Goal: Task Accomplishment & Management: Complete application form

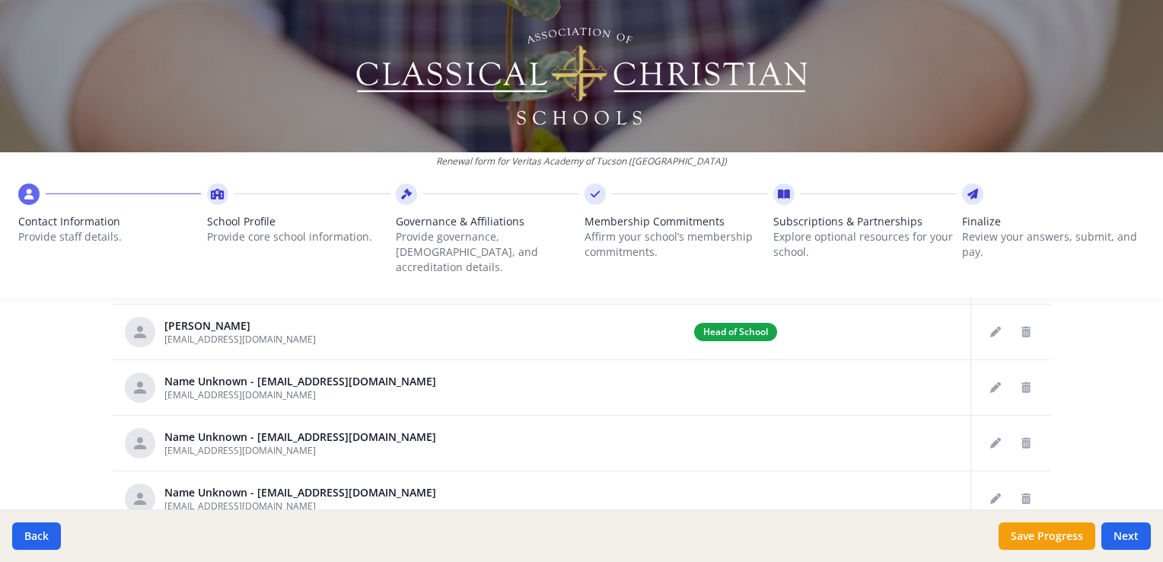
scroll to position [925, 0]
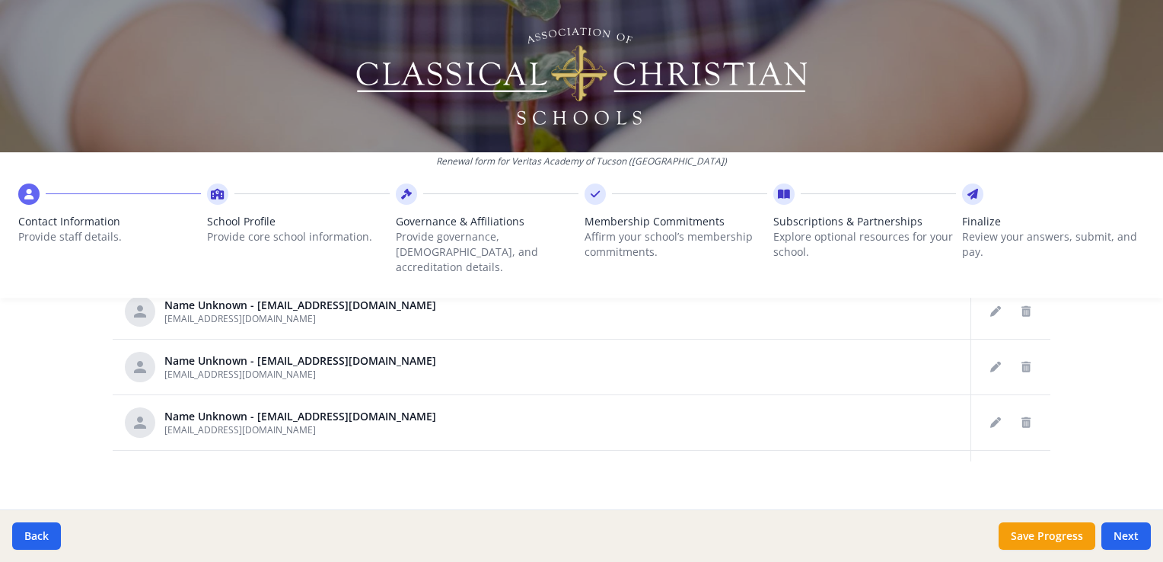
click at [1093, 362] on div "Renewal form for Veritas Academy of [GEOGRAPHIC_DATA] ([GEOGRAPHIC_DATA]) Conta…" at bounding box center [581, 281] width 1163 height 562
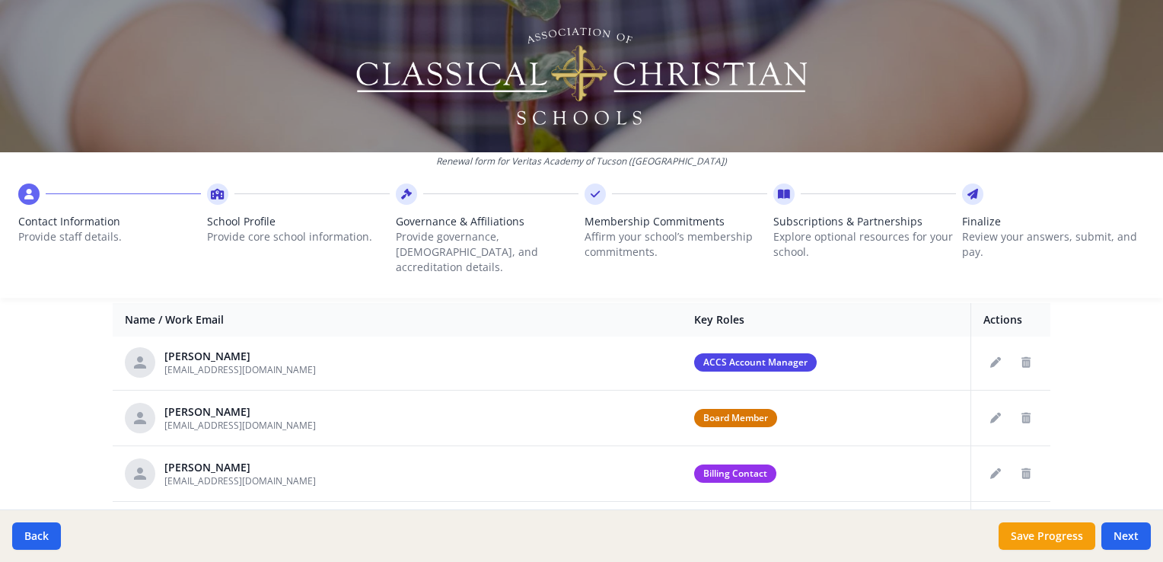
scroll to position [597, 0]
click at [1122, 531] on button "Next" at bounding box center [1126, 535] width 49 height 27
type input "(520) 576-0427"
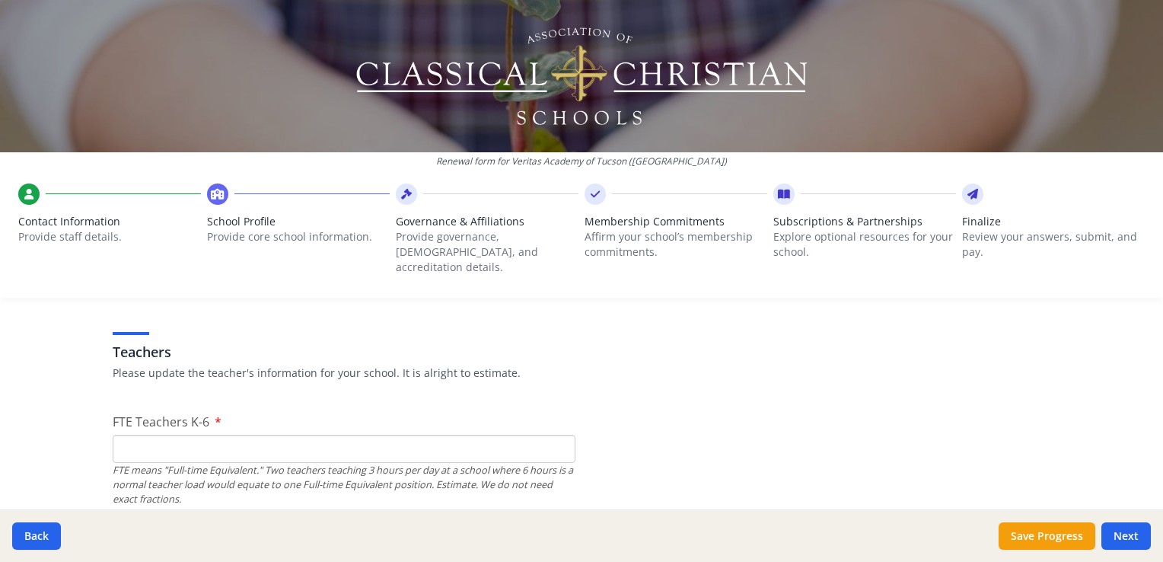
scroll to position [971, 0]
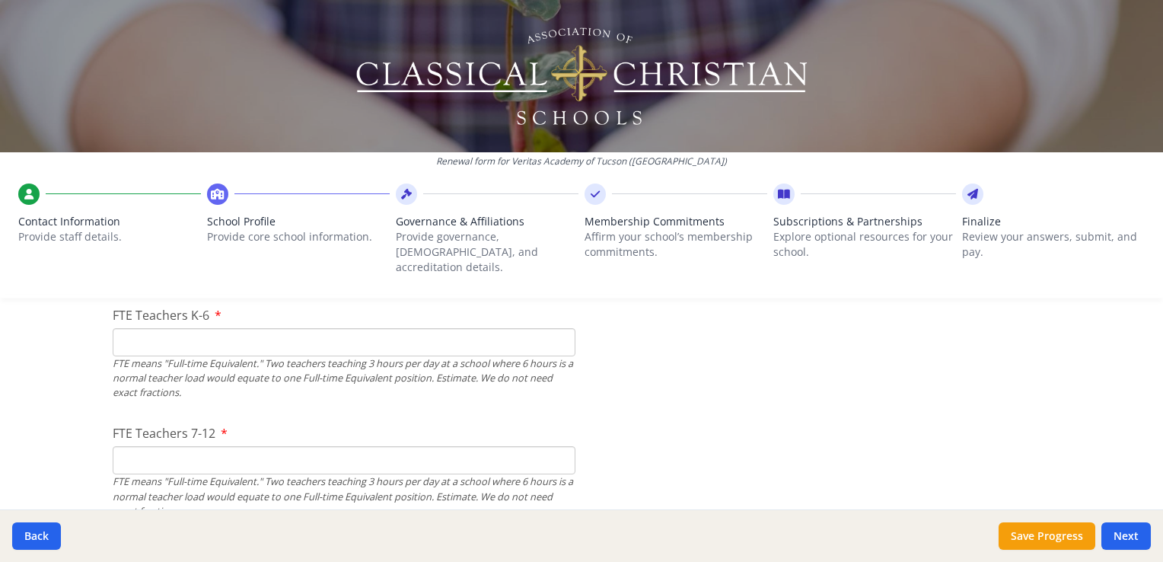
click at [174, 328] on input "FTE Teachers K-6" at bounding box center [344, 342] width 463 height 28
type input "15.75"
click at [199, 446] on input "FTE Teachers 7-12" at bounding box center [344, 460] width 463 height 28
type input "8.1"
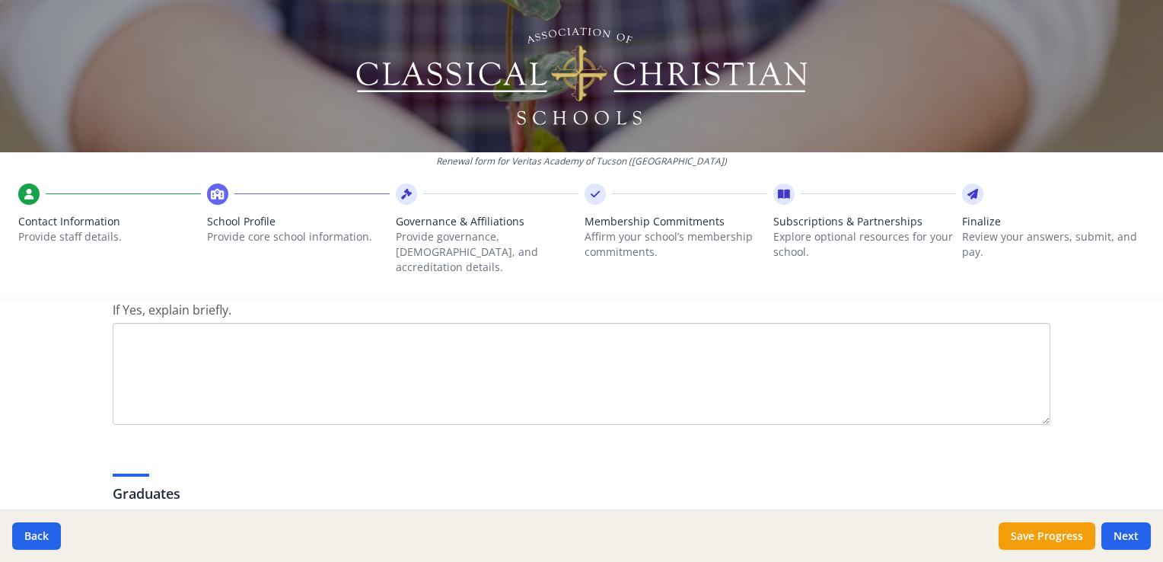
scroll to position [2129, 0]
click at [463, 330] on textarea "If Yes, explain briefly." at bounding box center [582, 375] width 938 height 102
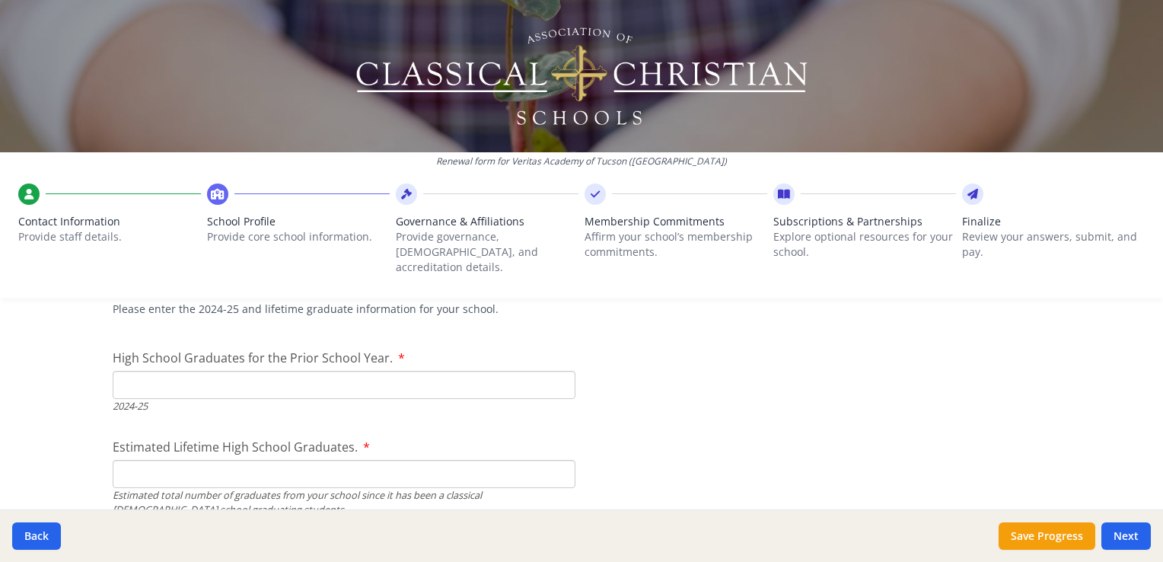
scroll to position [2336, 0]
type textarea "Veritas accepts the Arizona Empowerment Scholarship for tuition payments, which…"
click at [555, 369] on input "1" at bounding box center [344, 383] width 463 height 28
click at [555, 369] on input "2" at bounding box center [344, 383] width 463 height 28
click at [555, 369] on input "3" at bounding box center [344, 383] width 463 height 28
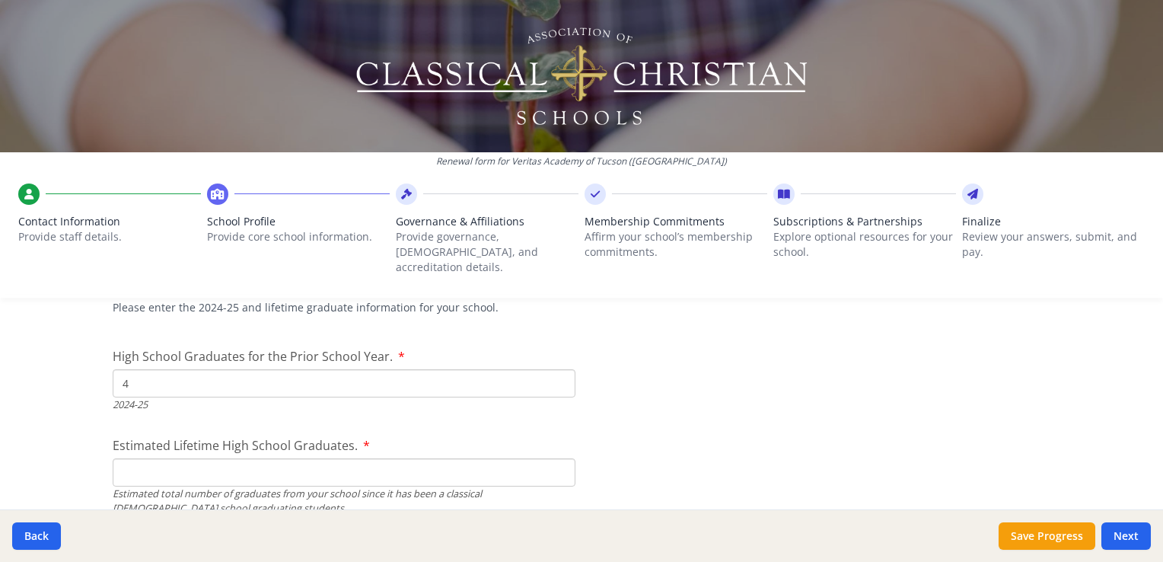
click at [555, 369] on input "4" at bounding box center [344, 383] width 463 height 28
click at [555, 369] on input "5" at bounding box center [344, 383] width 463 height 28
click at [555, 369] on input "6" at bounding box center [344, 383] width 463 height 28
click at [555, 369] on input "7" at bounding box center [344, 383] width 463 height 28
click at [555, 369] on input "8" at bounding box center [344, 383] width 463 height 28
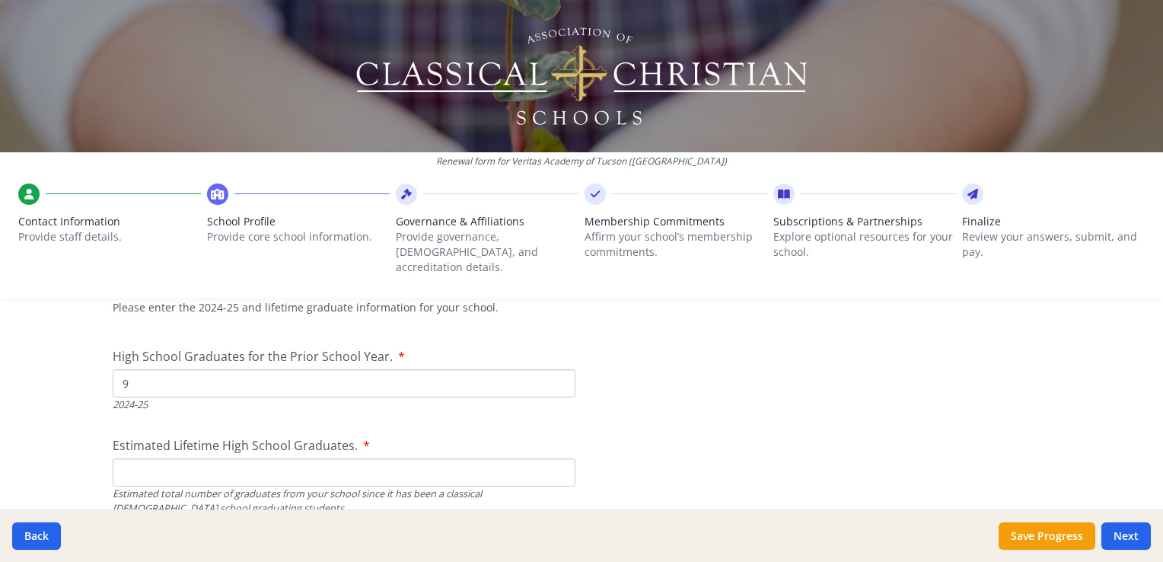
type input "9"
click at [555, 369] on input "9" at bounding box center [344, 383] width 463 height 28
click at [354, 458] on input "Estimated Lifetime High School Graduates." at bounding box center [344, 472] width 463 height 28
type input "28"
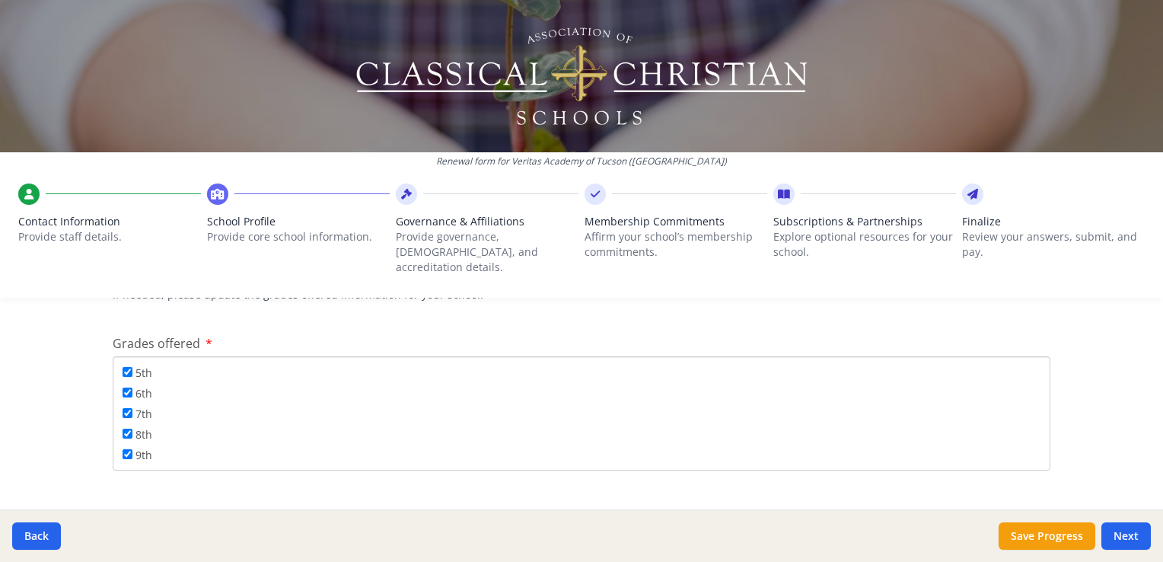
scroll to position [181, 0]
click at [123, 451] on input "12th" at bounding box center [128, 456] width 10 height 10
checkbox input "true"
click at [1124, 531] on button "Next" at bounding box center [1126, 535] width 49 height 27
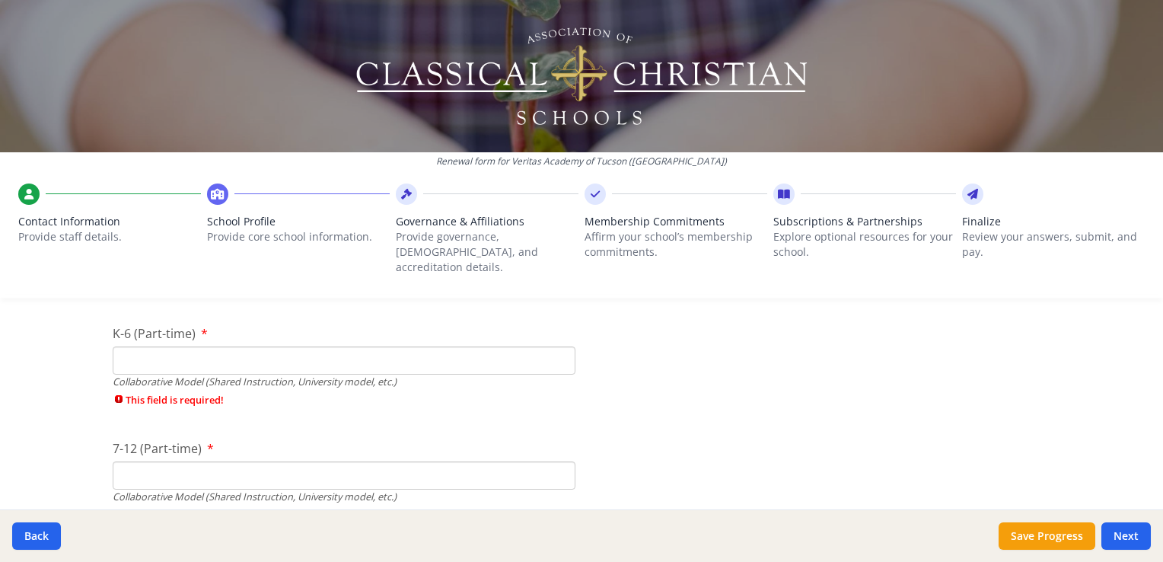
scroll to position [3880, 0]
click at [262, 347] on input "K-6 (Part-time)" at bounding box center [344, 360] width 463 height 28
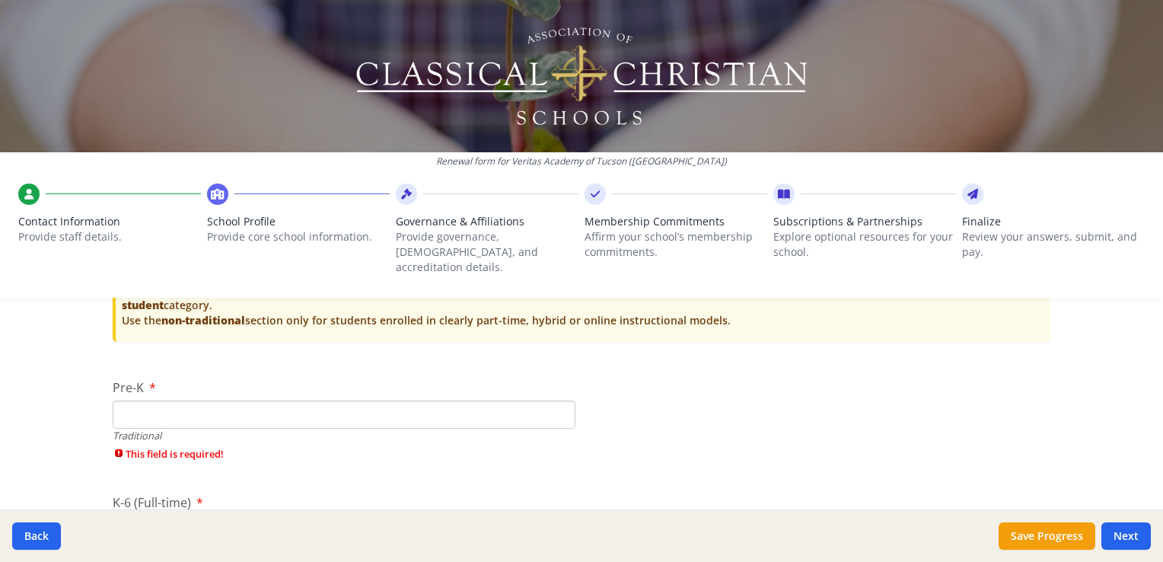
scroll to position [3289, 0]
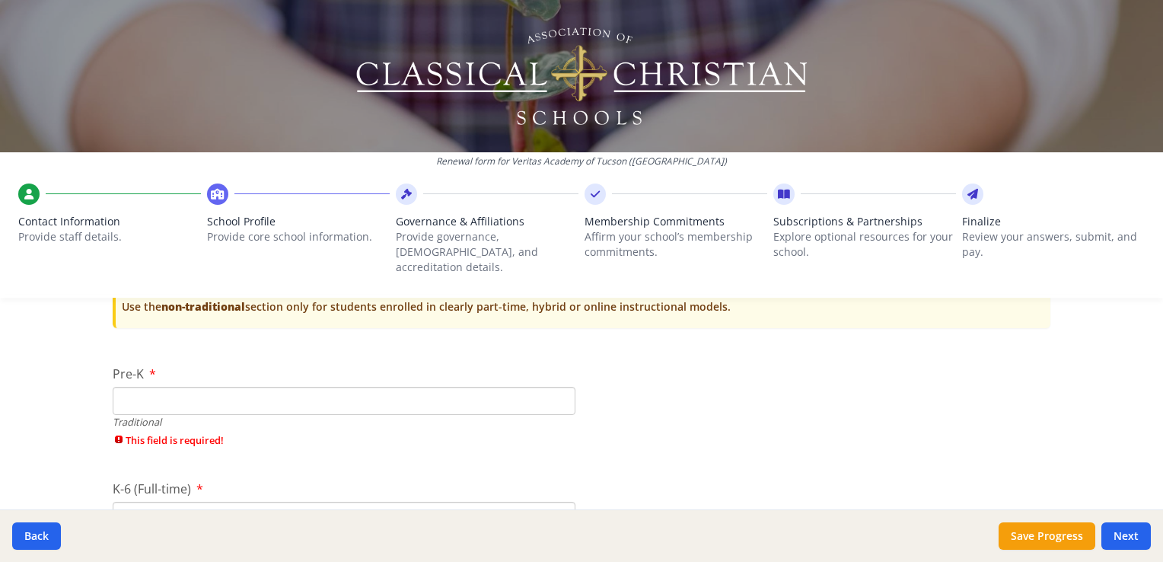
click at [314, 387] on input "Pre-K" at bounding box center [344, 401] width 463 height 28
type input "0"
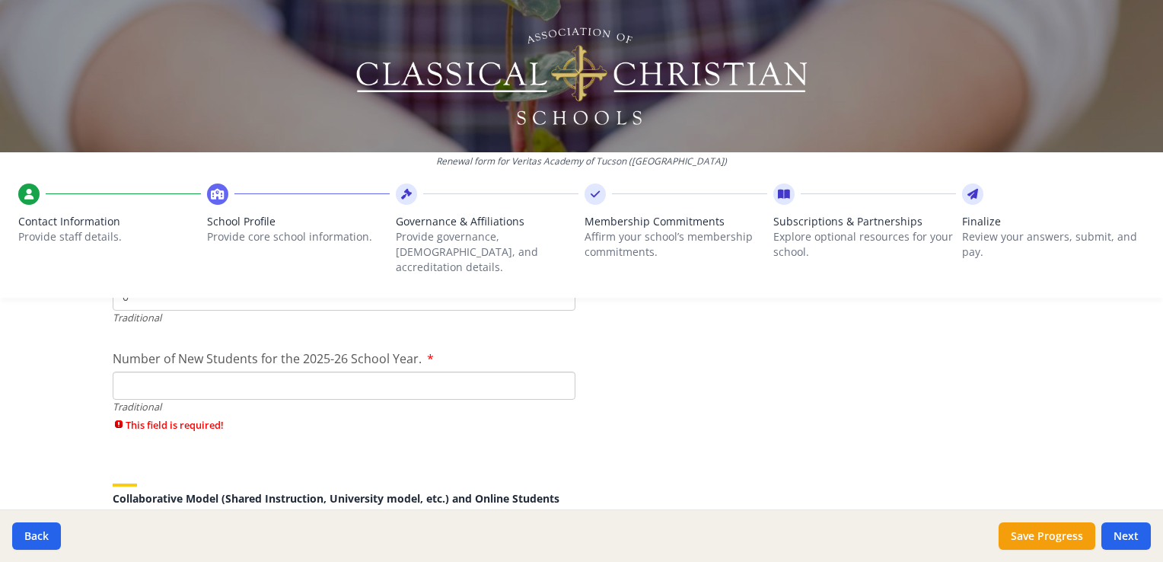
scroll to position [3567, 0]
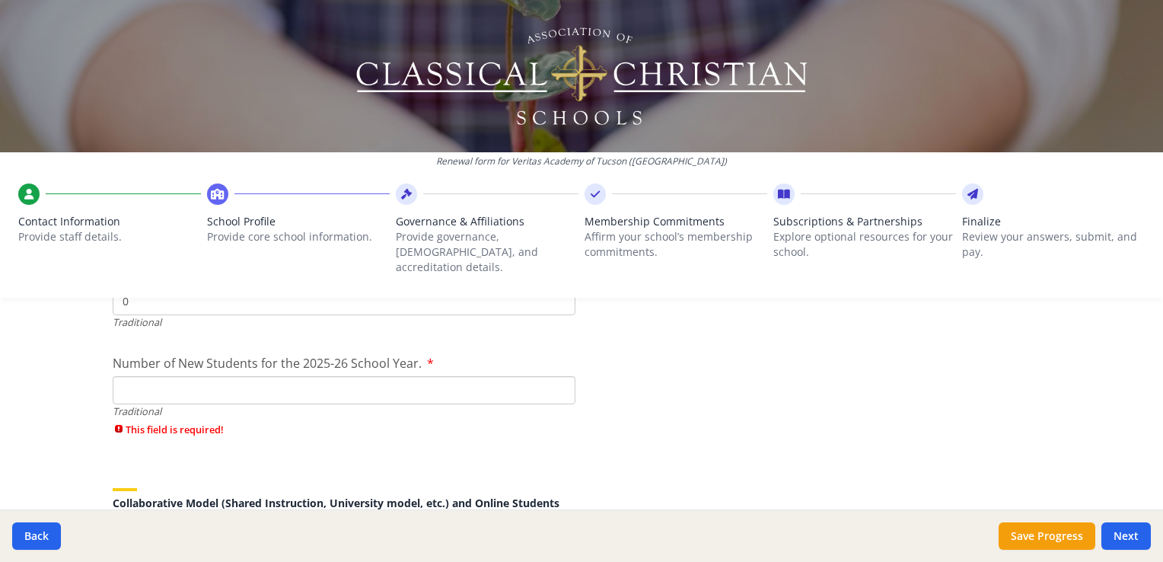
type input "0"
click at [508, 376] on input "Number of New Students for the 2025-26 School Year." at bounding box center [344, 390] width 463 height 28
type input "0"
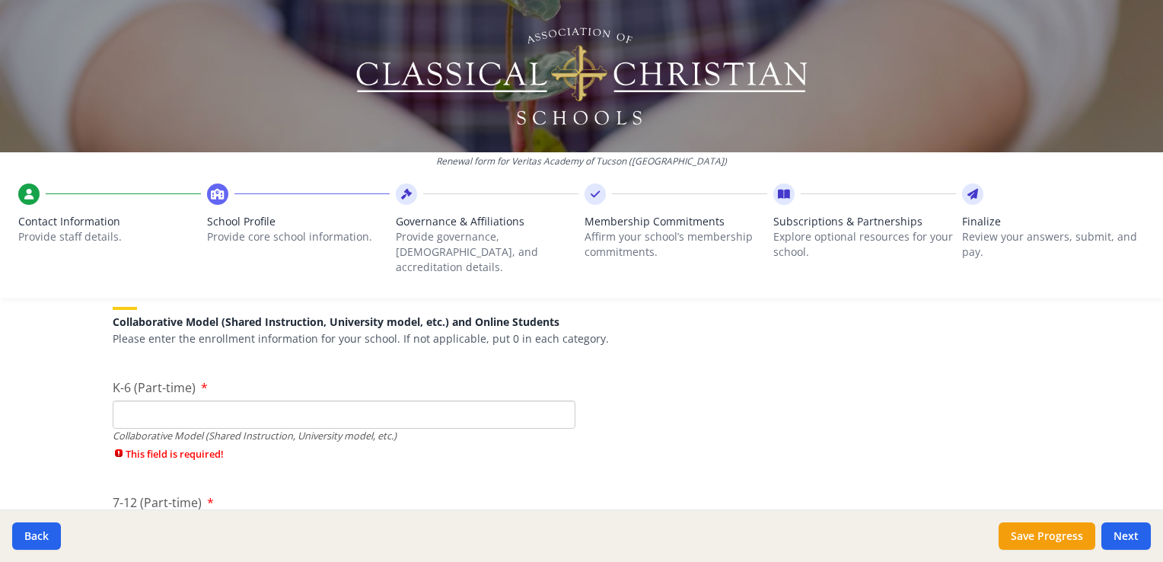
scroll to position [3682, 0]
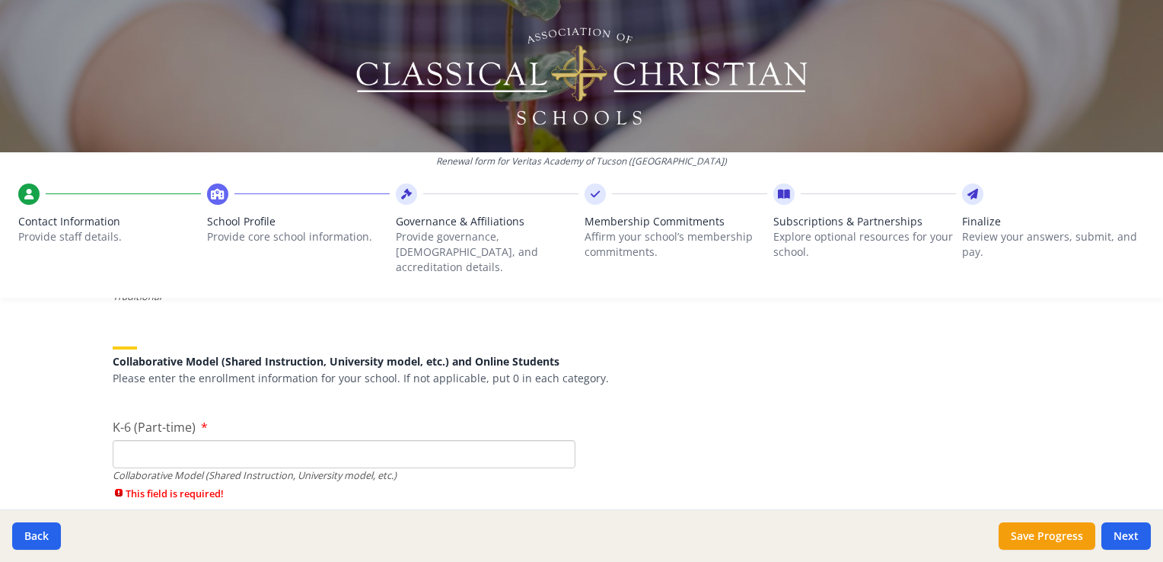
click at [493, 440] on input "K-6 (Part-time)" at bounding box center [344, 454] width 463 height 28
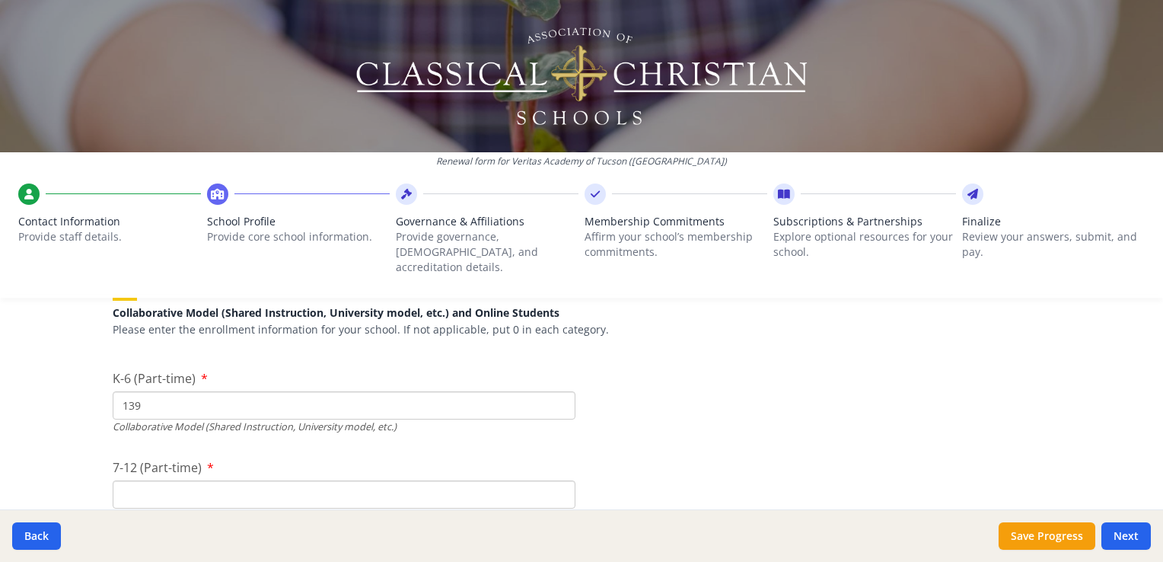
scroll to position [3731, 0]
click at [500, 391] on input "139" at bounding box center [344, 405] width 463 height 28
type input "1"
type input "156"
click at [520, 458] on div "7-12 (Part-time) Collaborative Model (Shared Instruction, University model, etc…" at bounding box center [344, 503] width 463 height 91
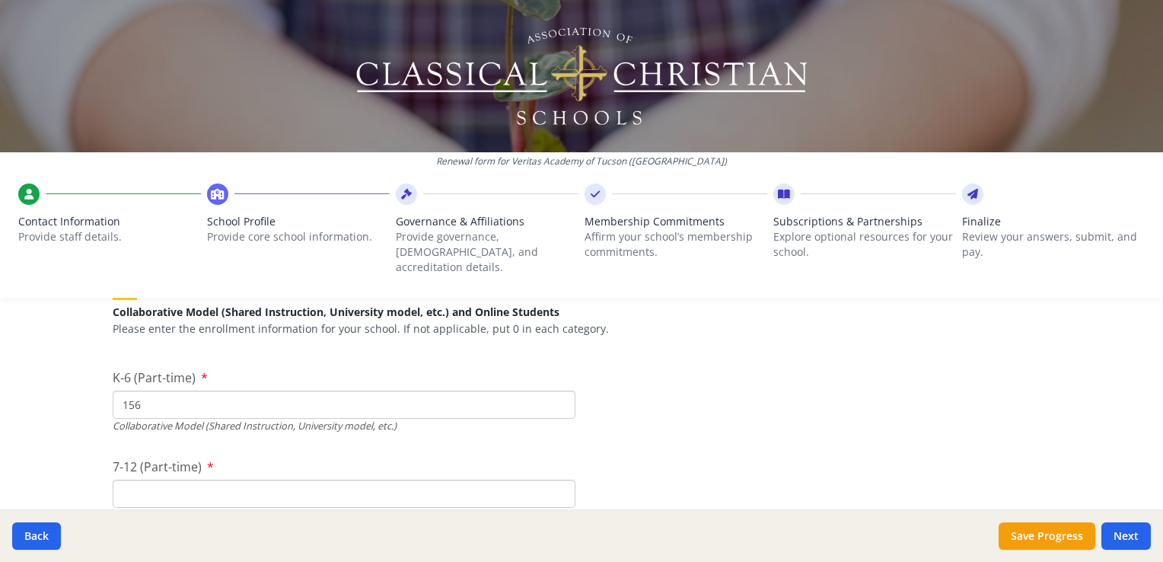
click at [402, 480] on input "7-12 (Part-time)" at bounding box center [344, 494] width 463 height 28
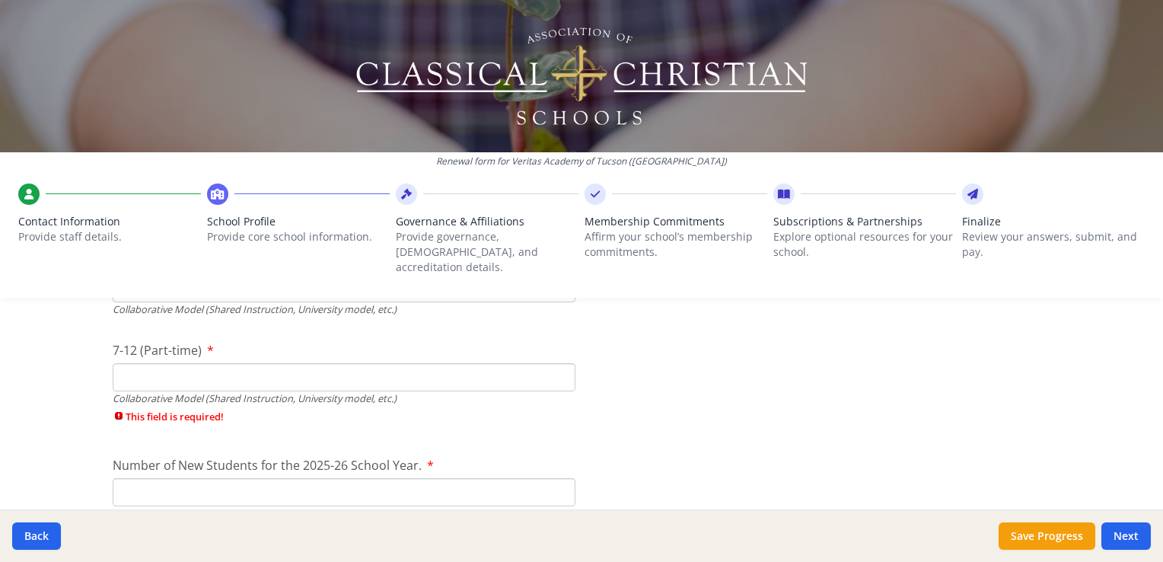
scroll to position [3848, 0]
click at [397, 477] on input "Number of New Students for the 2025-26 School Year." at bounding box center [344, 491] width 463 height 28
type input "37"
click at [210, 362] on input "7-12 (Part-time)" at bounding box center [344, 376] width 463 height 28
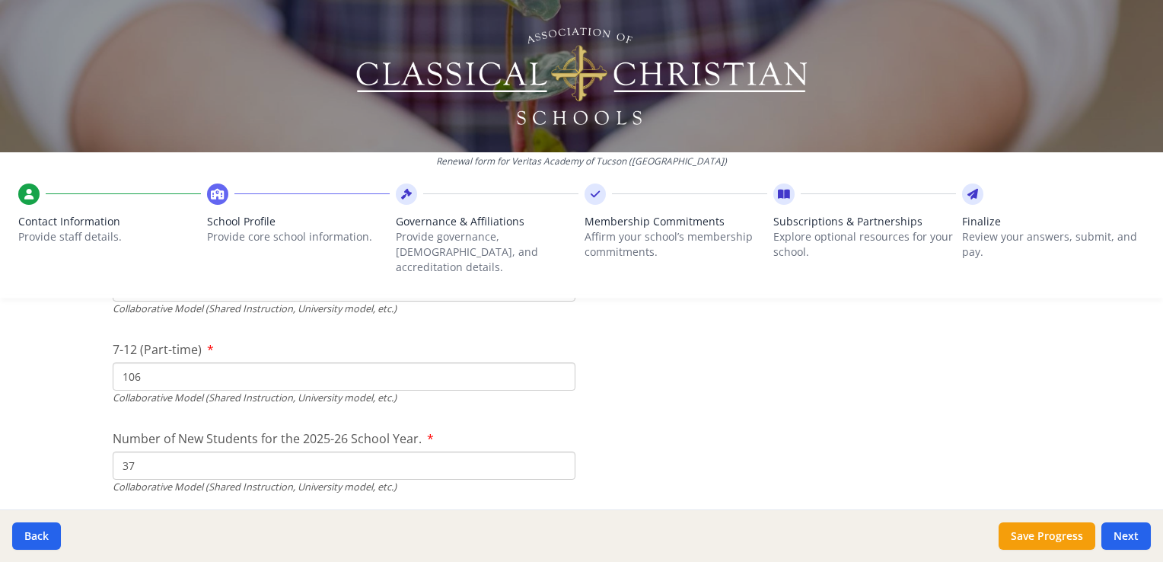
type input "106"
click at [320, 430] on span "Number of New Students for the 2025-26 School Year." at bounding box center [267, 438] width 309 height 17
click at [320, 123] on input "0" at bounding box center [344, 108] width 463 height 28
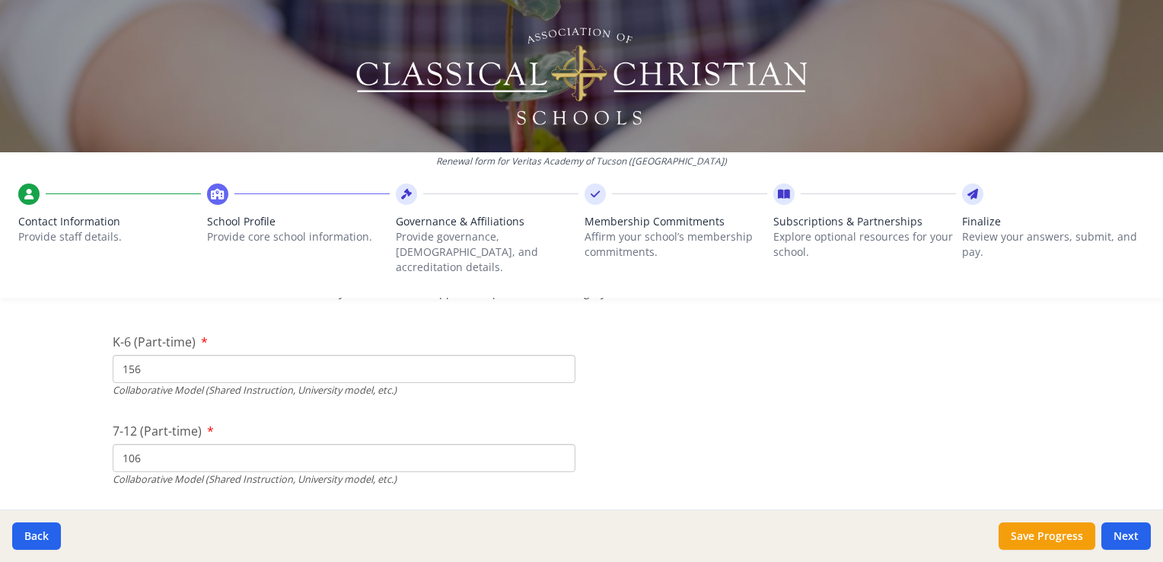
scroll to position [3768, 0]
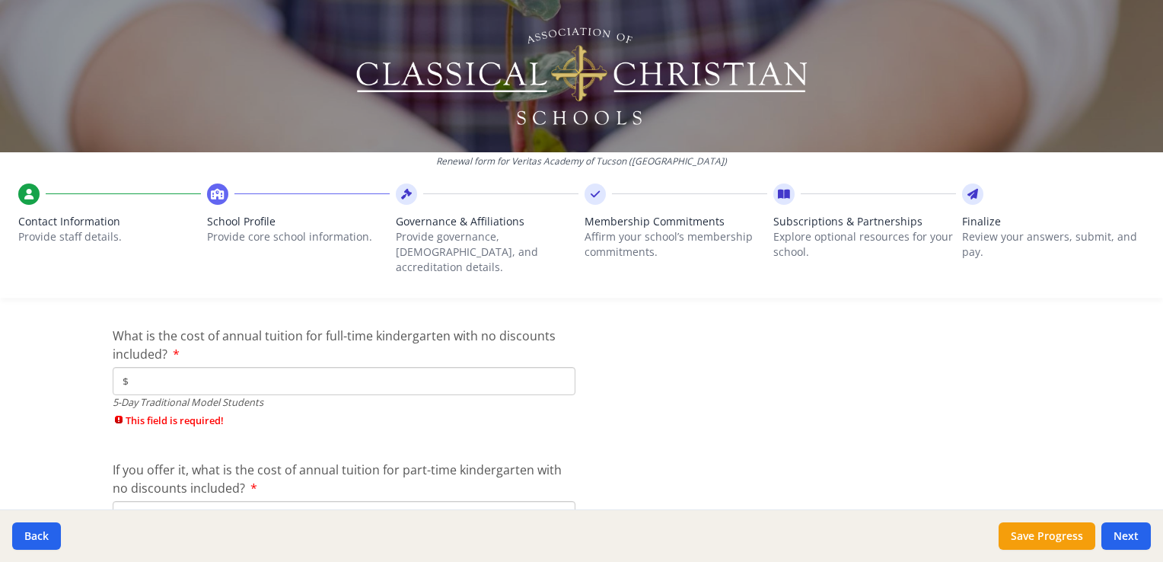
scroll to position [4149, 0]
click at [423, 363] on input "$" at bounding box center [344, 377] width 463 height 28
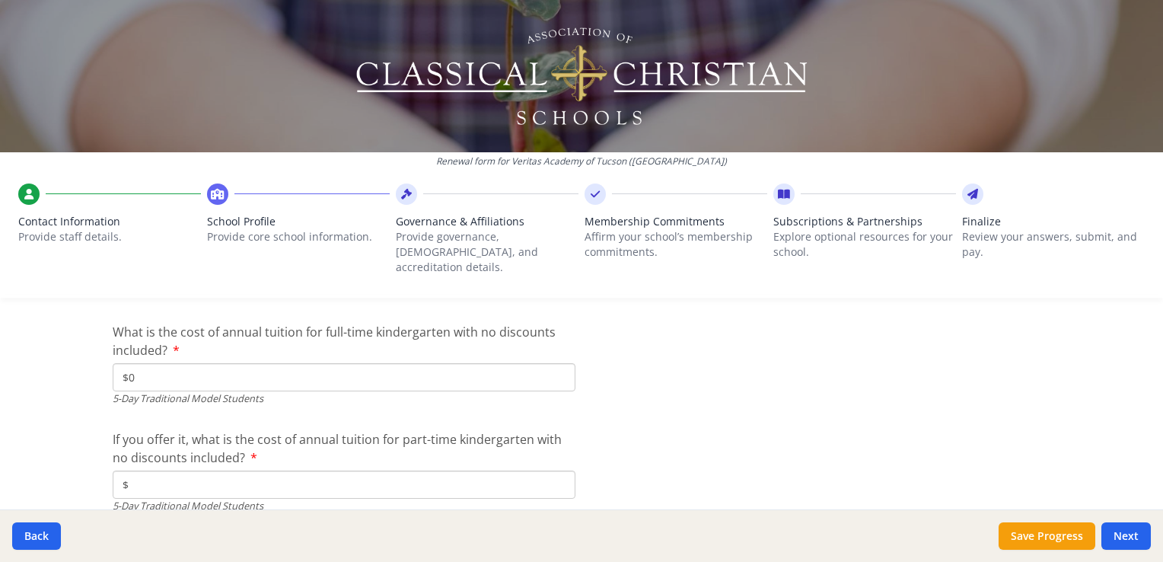
type input "$0"
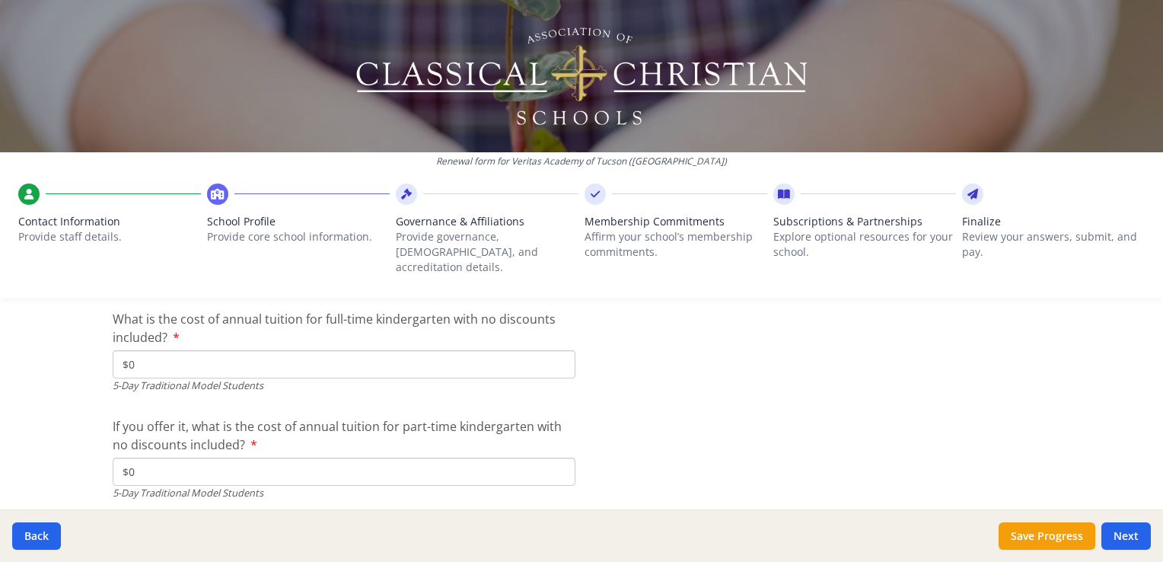
scroll to position [4163, 0]
type input "$0"
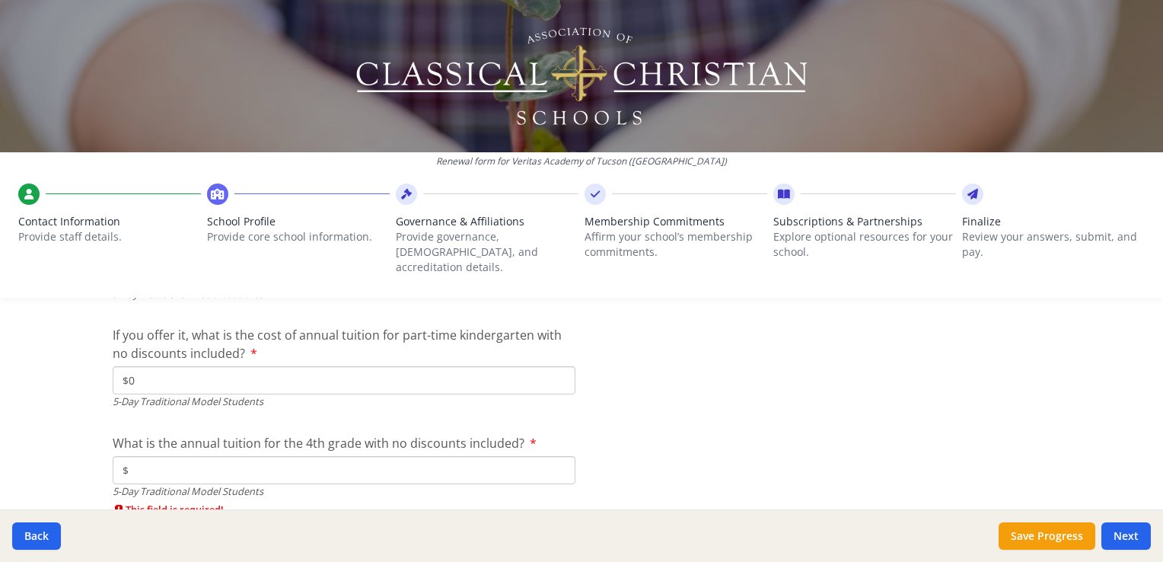
scroll to position [4254, 0]
click at [329, 455] on input "$" at bounding box center [344, 469] width 463 height 28
type input "$0"
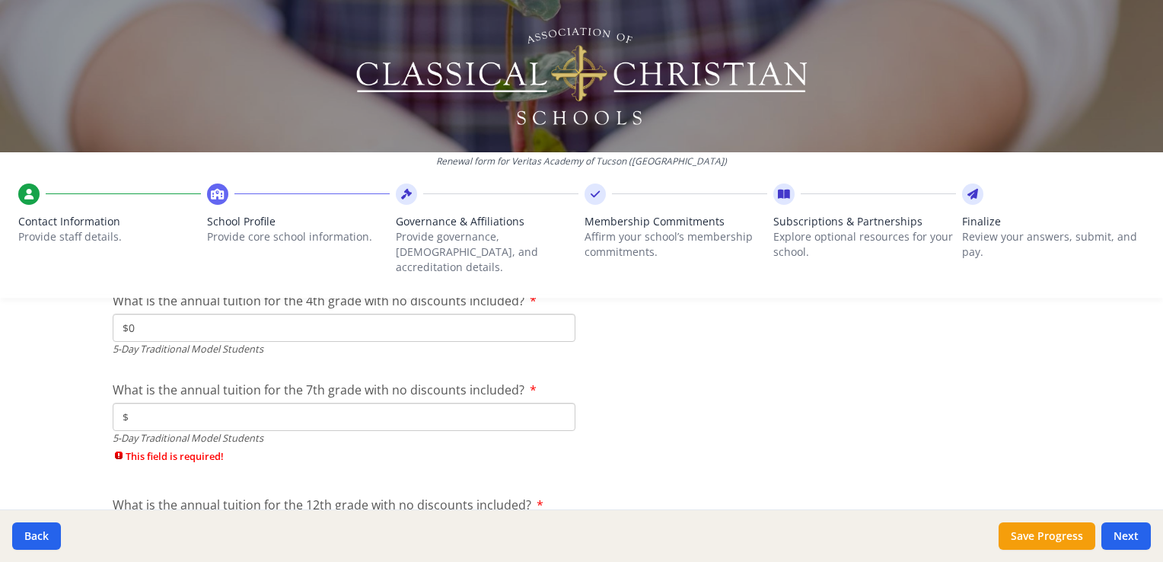
scroll to position [4397, 0]
click at [467, 402] on input "$" at bounding box center [344, 416] width 463 height 28
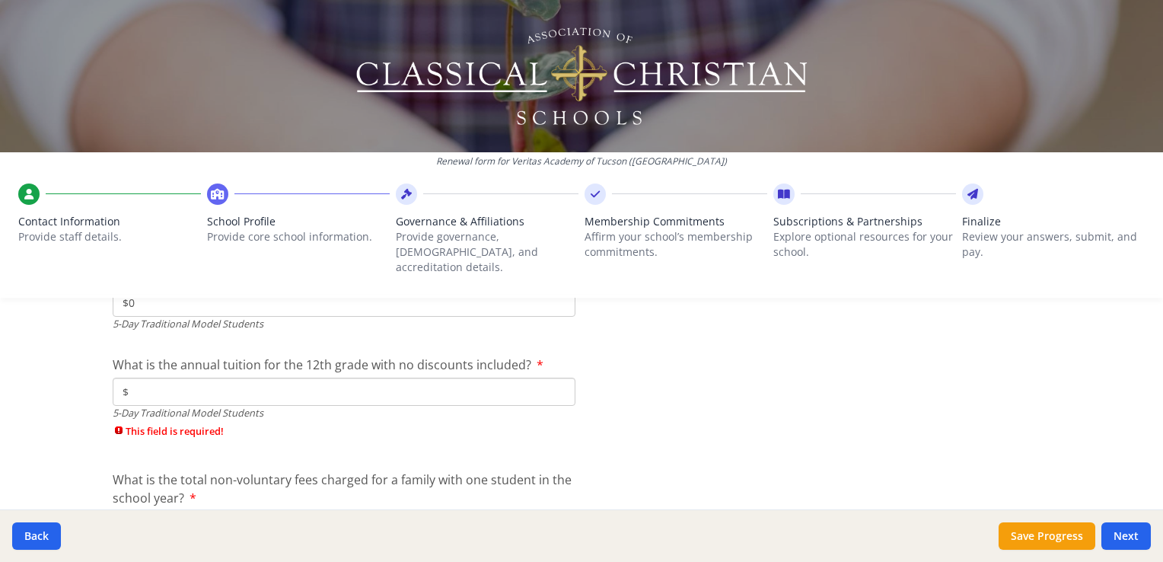
scroll to position [4509, 0]
type input "$0"
click at [517, 378] on input "$" at bounding box center [344, 392] width 463 height 28
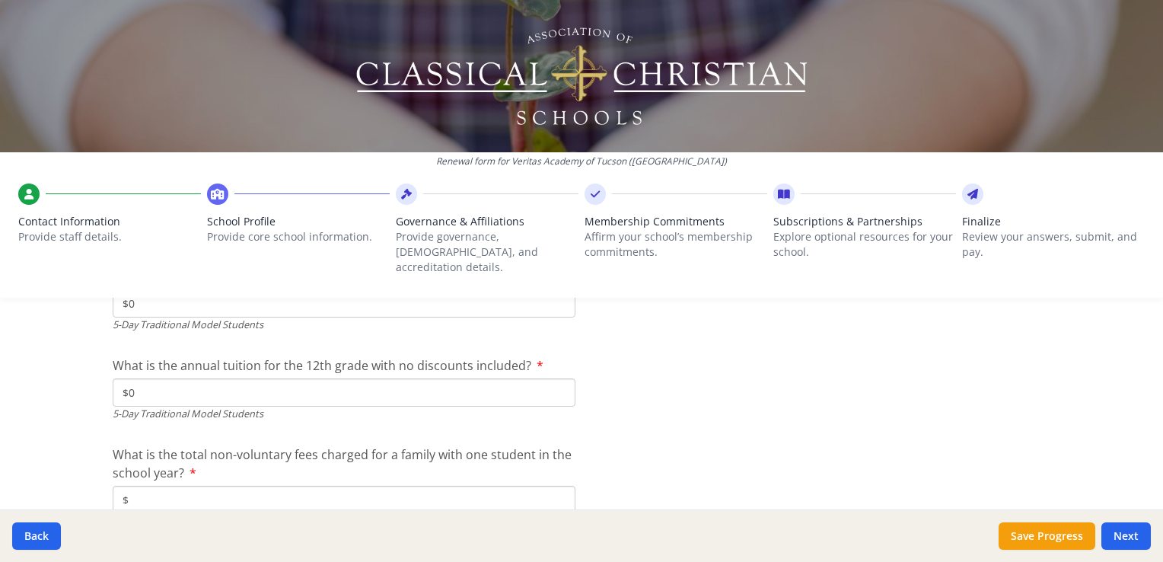
scroll to position [4609, 0]
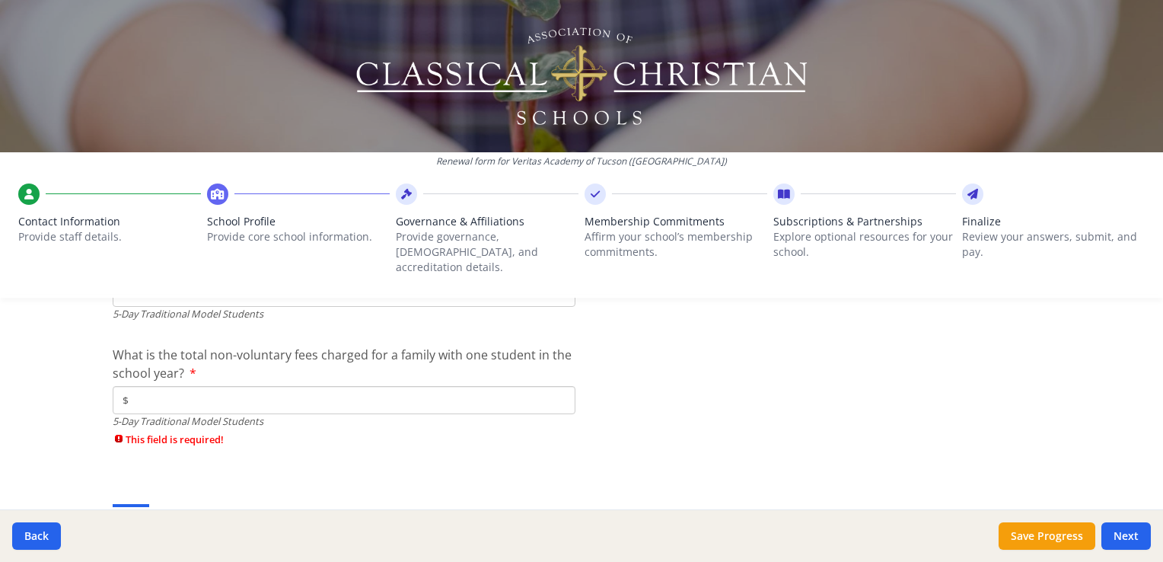
type input "$0"
click at [512, 386] on input "$" at bounding box center [344, 400] width 463 height 28
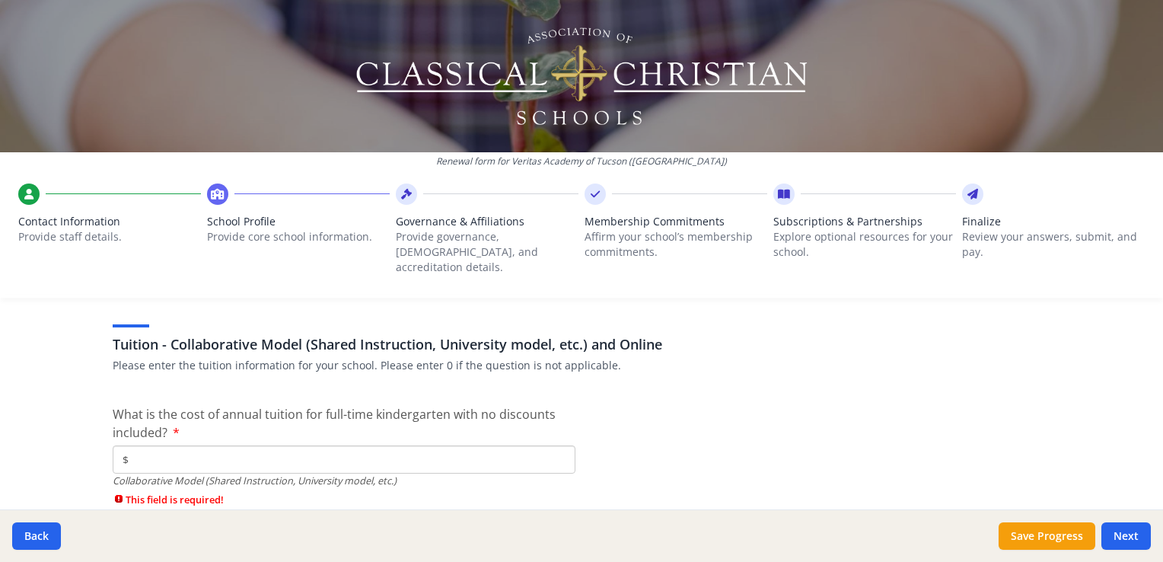
scroll to position [4763, 0]
type input "$0"
click at [402, 447] on input "$" at bounding box center [344, 459] width 463 height 28
type input "$6 222"
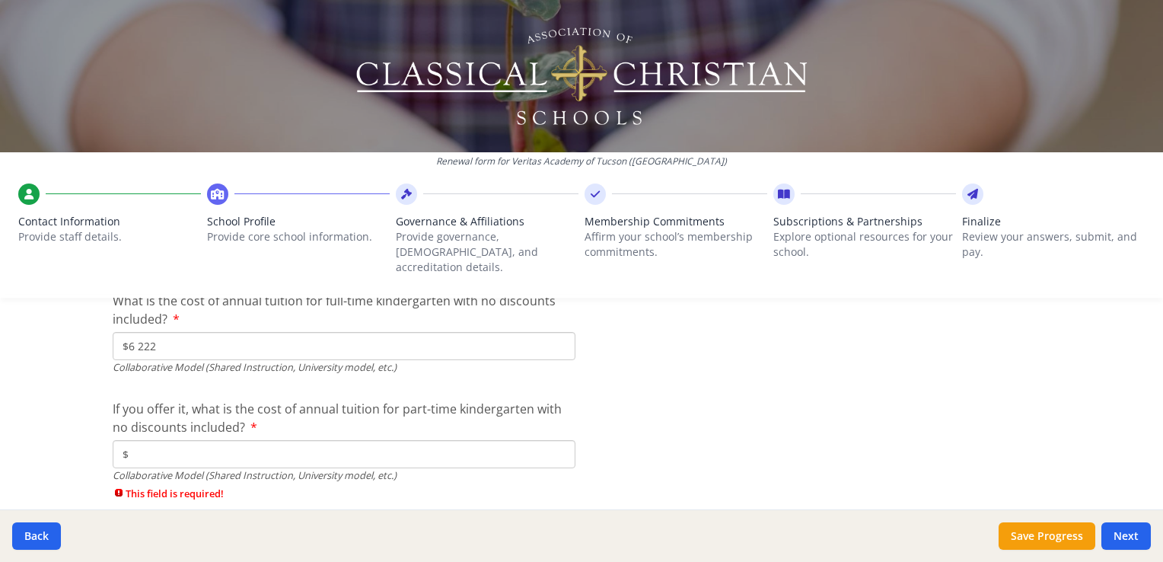
scroll to position [4892, 0]
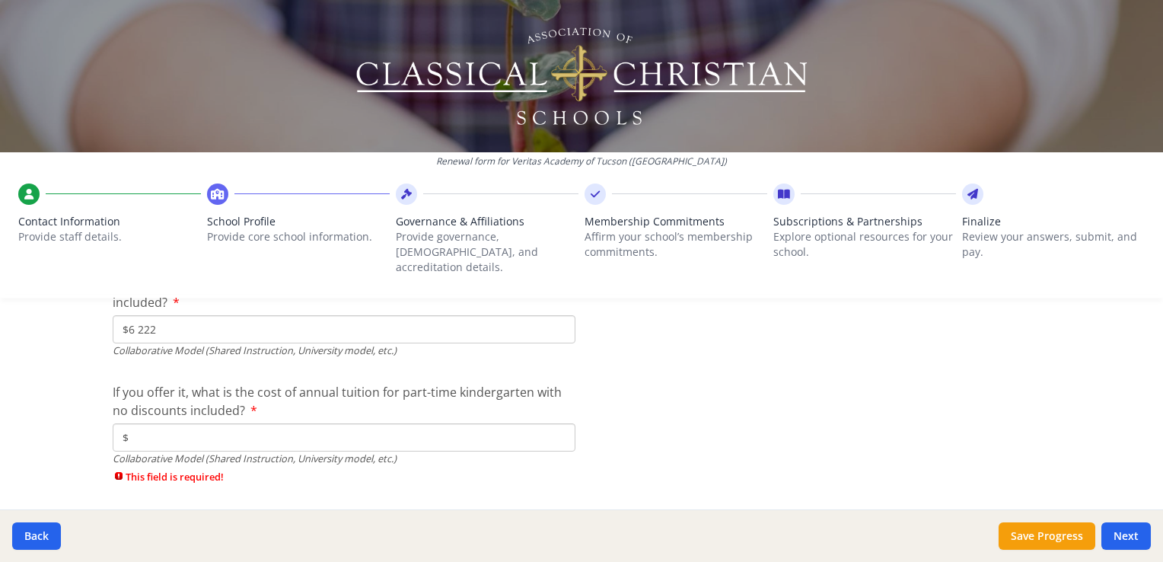
click at [428, 423] on input "$" at bounding box center [344, 437] width 463 height 28
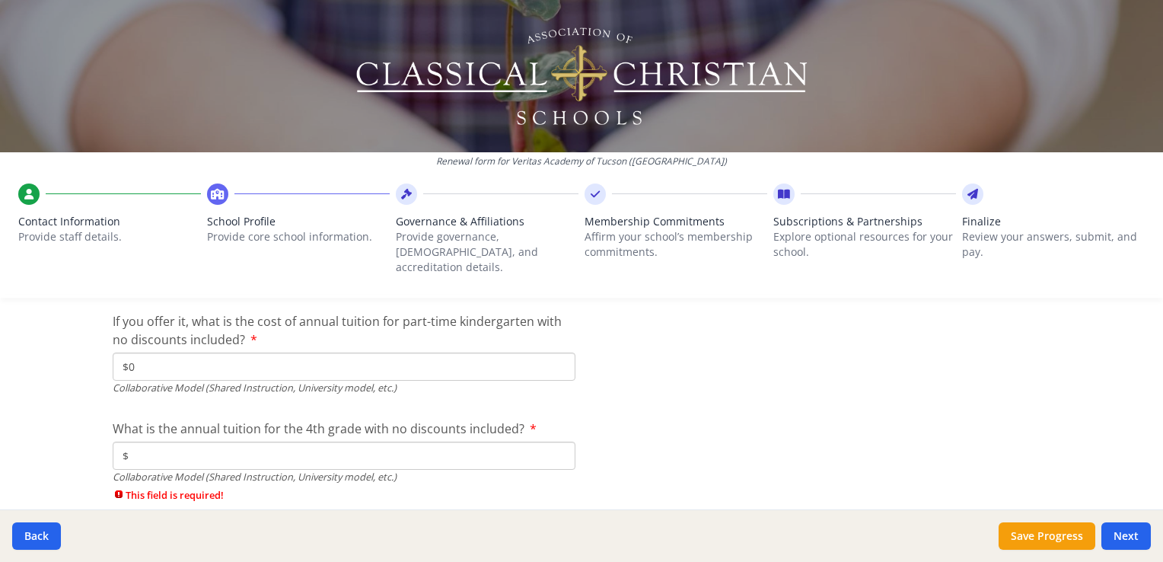
scroll to position [4964, 0]
type input "$0"
click at [448, 440] on input "$" at bounding box center [344, 454] width 463 height 28
type input "$7 344"
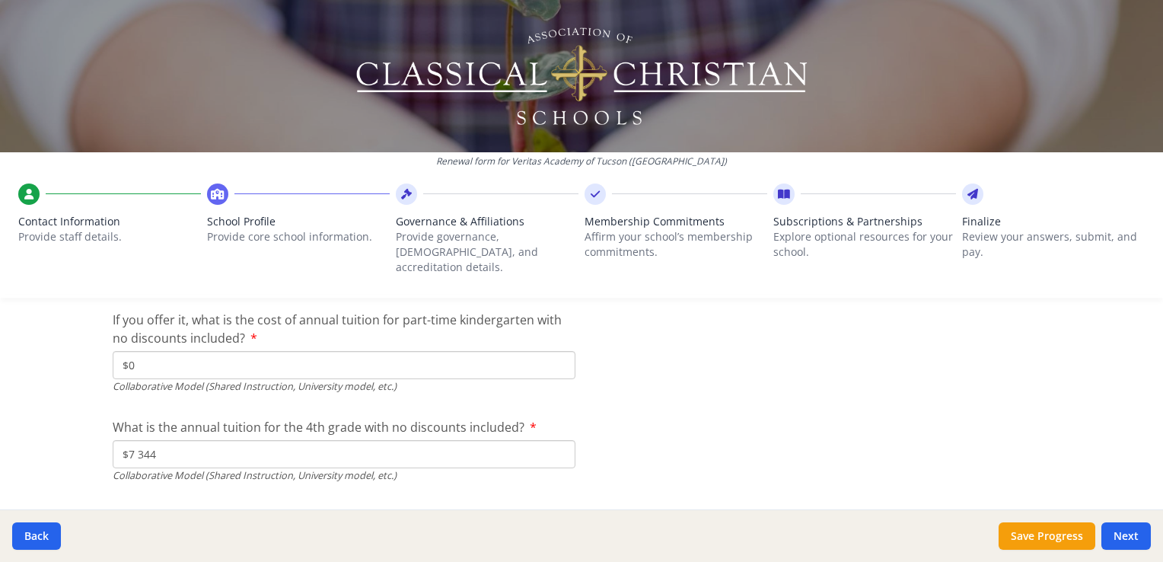
scroll to position [5059, 0]
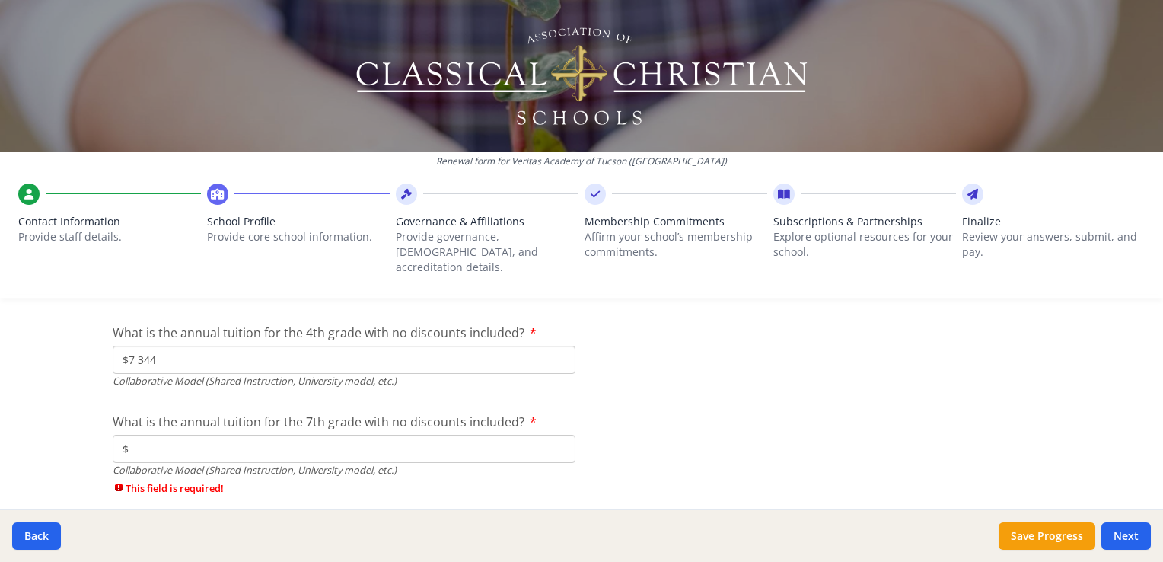
click at [509, 437] on input "$" at bounding box center [344, 449] width 463 height 28
type input "$8 466"
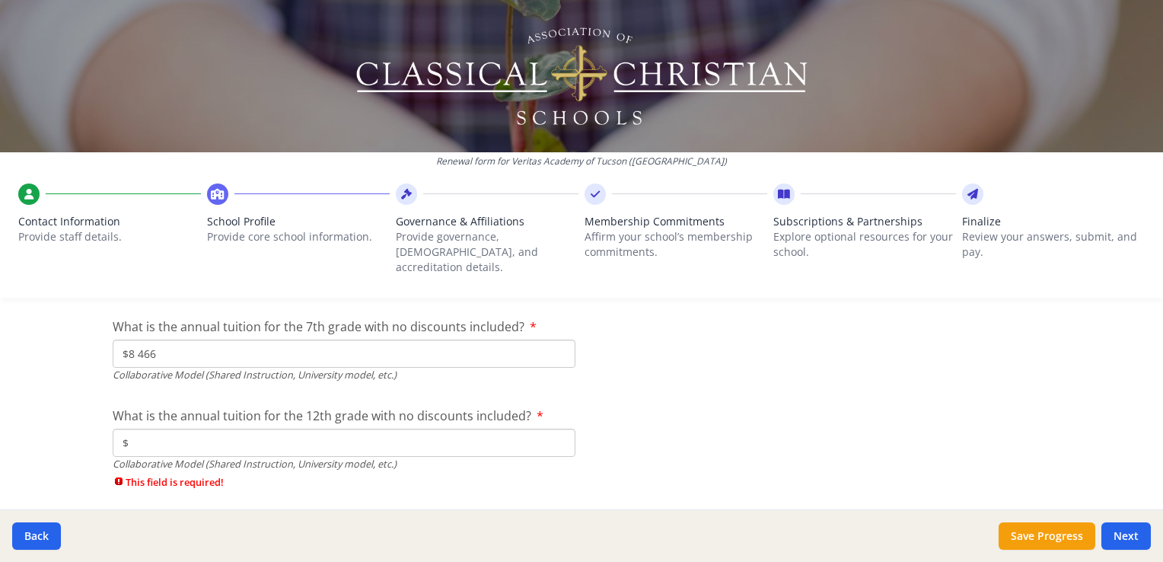
scroll to position [5156, 0]
click at [498, 426] on input "$" at bounding box center [344, 440] width 463 height 28
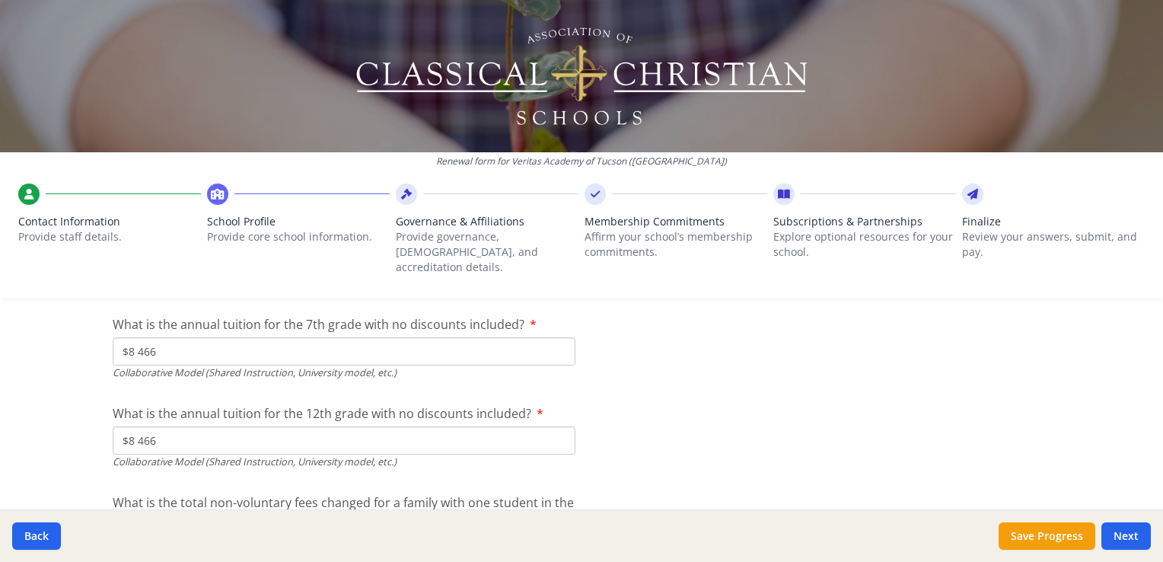
type input "$8 466"
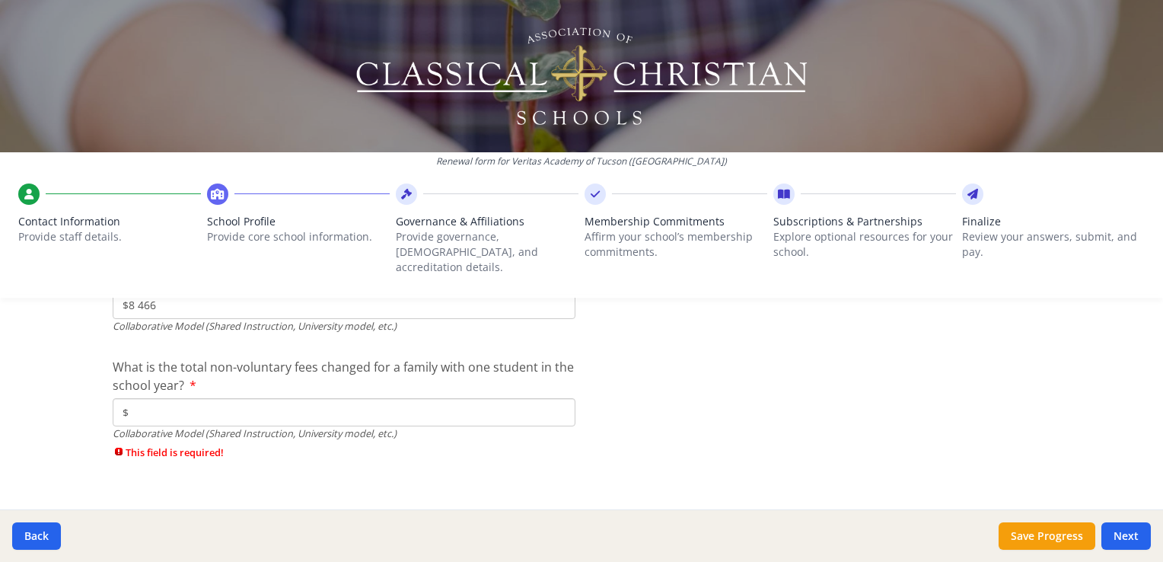
scroll to position [5297, 0]
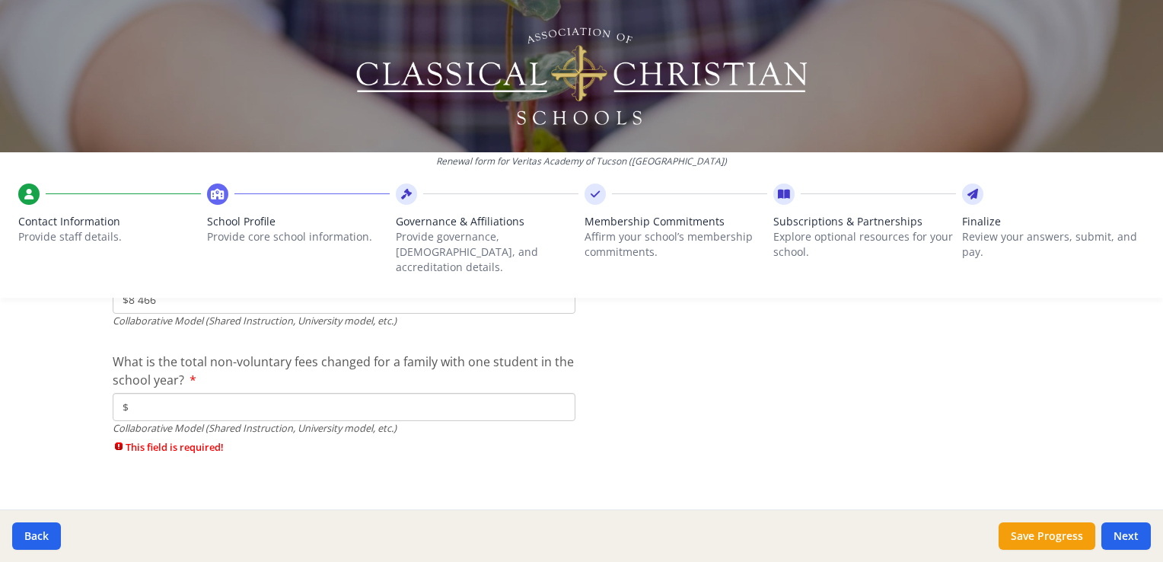
click at [474, 393] on input "$" at bounding box center [344, 407] width 463 height 28
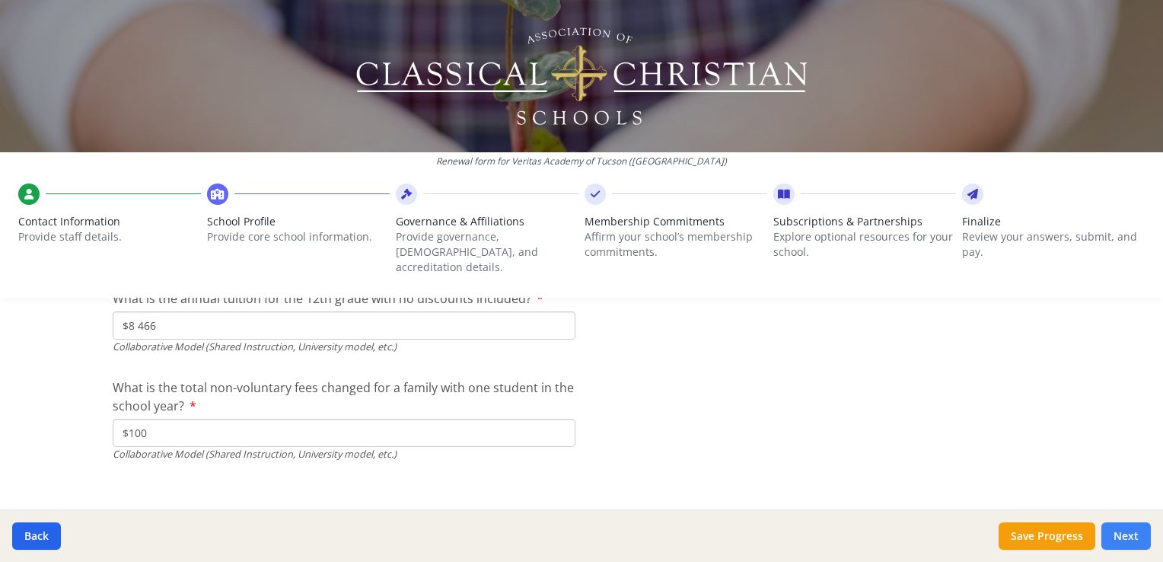
type input "$100"
click at [1118, 550] on button "Next" at bounding box center [1126, 535] width 49 height 27
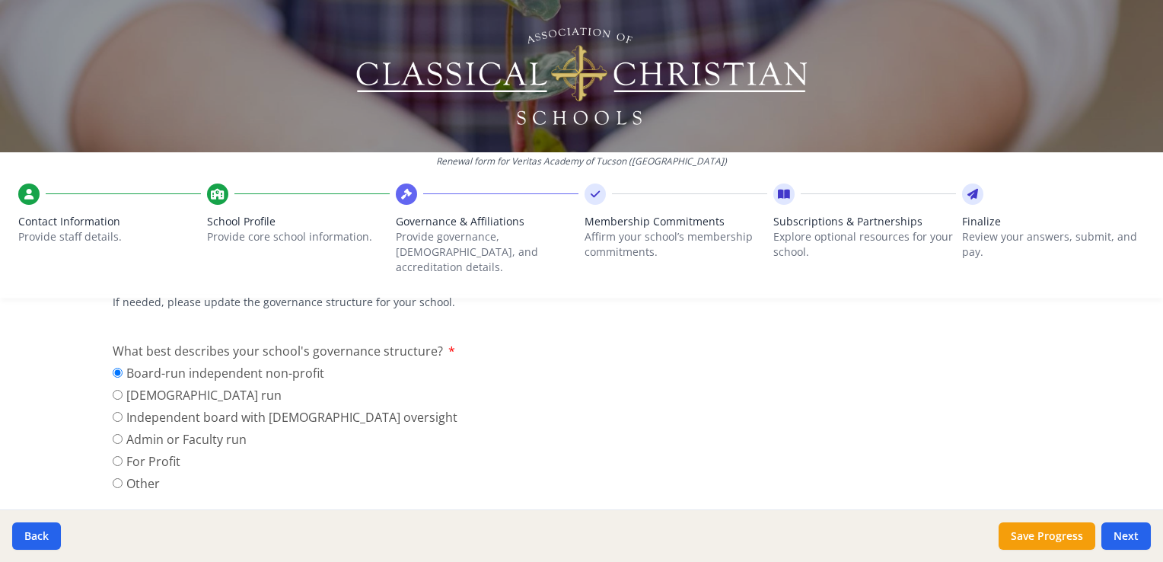
scroll to position [0, 0]
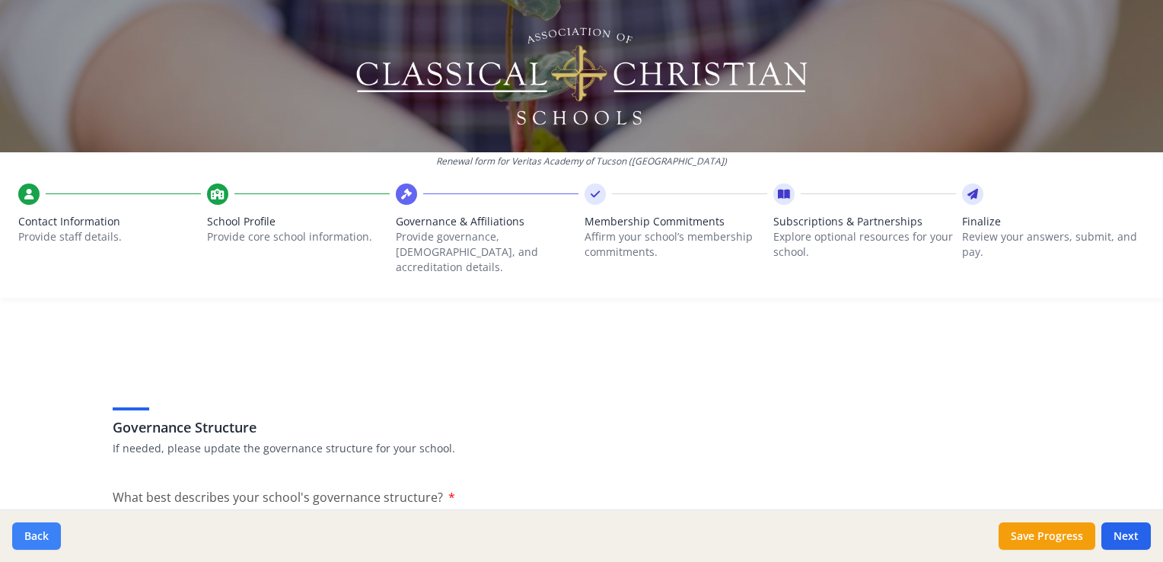
click at [37, 541] on button "Back" at bounding box center [36, 535] width 49 height 27
type input "(520) 576-0427"
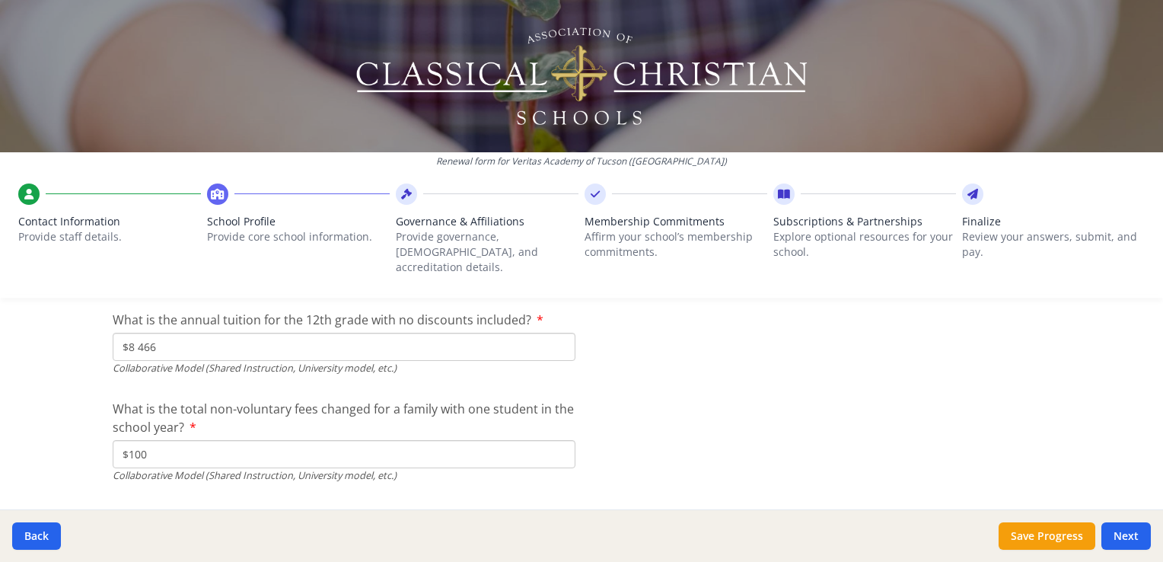
scroll to position [5271, 0]
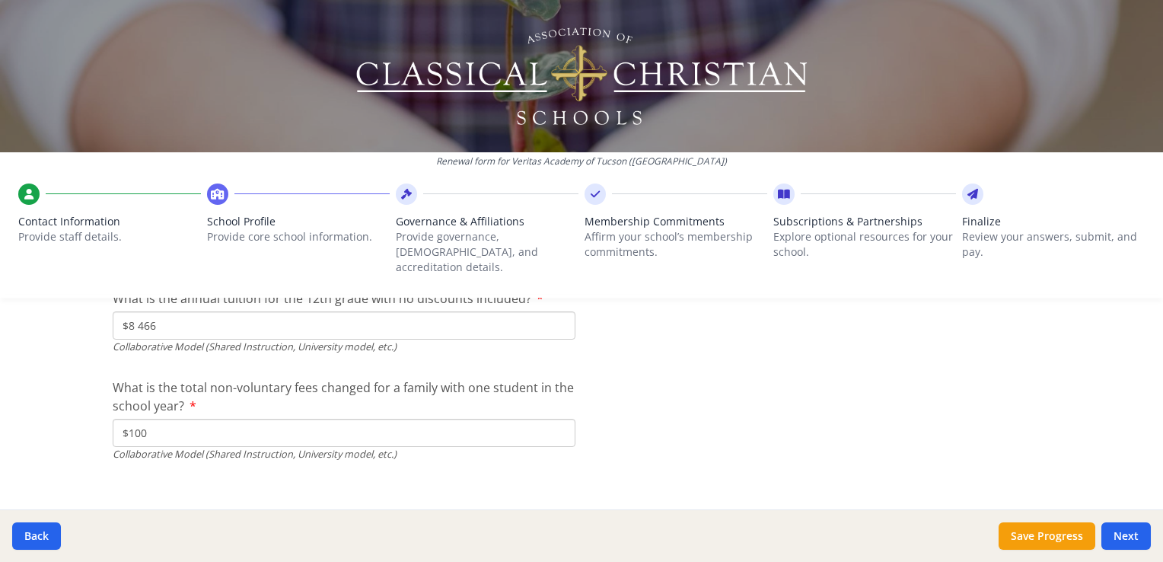
click at [155, 423] on input "$100" at bounding box center [344, 433] width 463 height 28
type input "$150"
drag, startPoint x: 914, startPoint y: 491, endPoint x: 1136, endPoint y: 521, distance: 223.5
click at [1136, 521] on div "Renewal form for Veritas Academy of Tucson (AZ) Contact Information Provide sta…" at bounding box center [581, 281] width 1163 height 562
click at [1136, 521] on div "Back Save Progress Next" at bounding box center [581, 535] width 1163 height 53
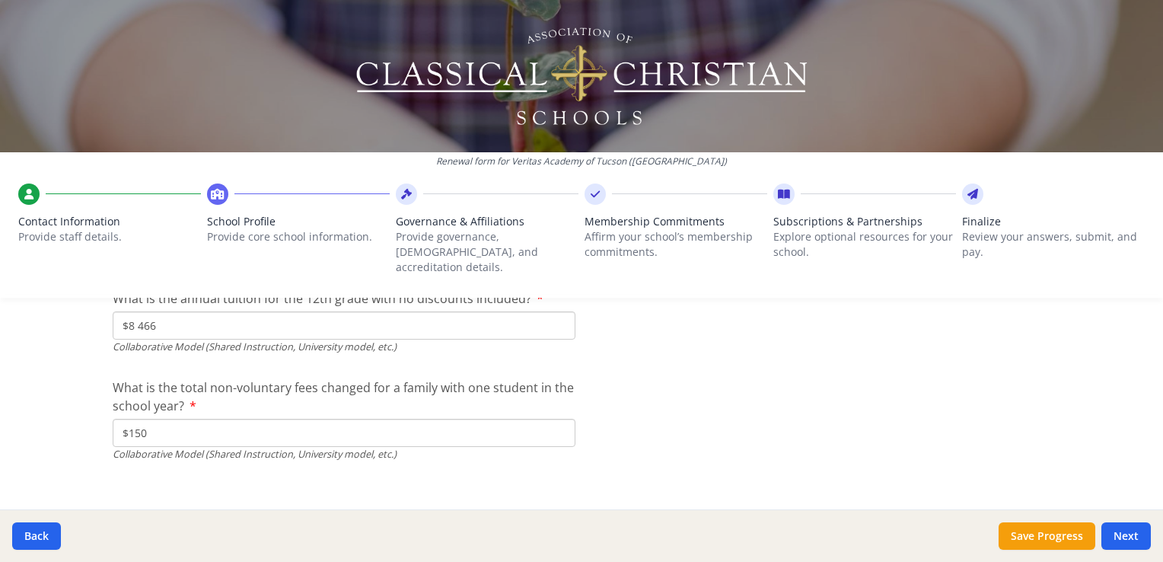
click at [1124, 542] on button "Next" at bounding box center [1126, 535] width 49 height 27
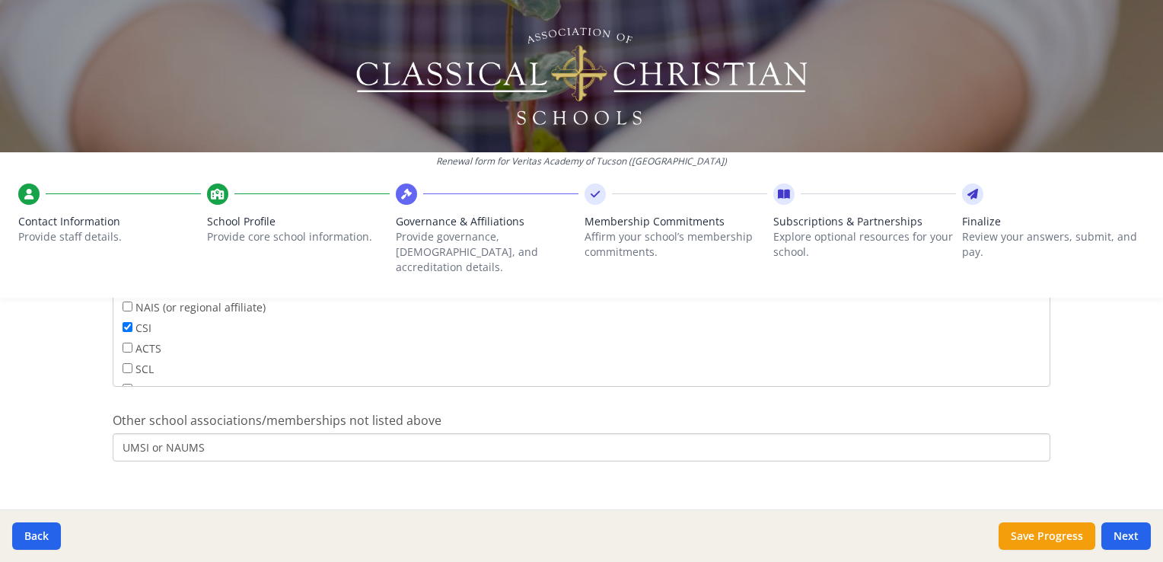
click at [624, 319] on div "CSI" at bounding box center [582, 329] width 918 height 21
click at [1087, 384] on div "Renewal form for Veritas Academy of Tucson (AZ) Contact Information Provide sta…" at bounding box center [581, 281] width 1163 height 562
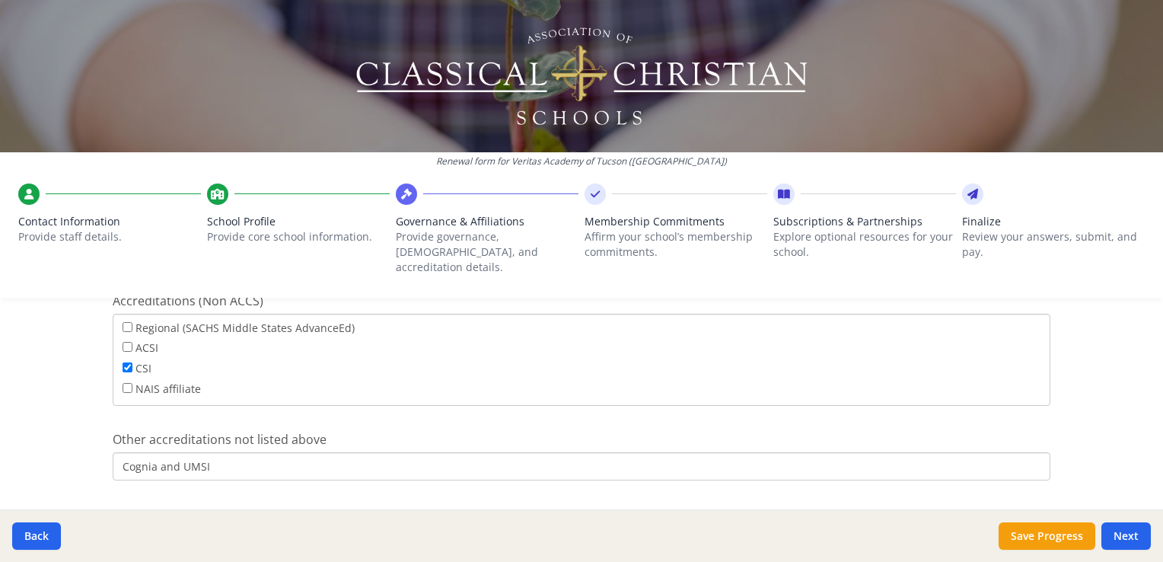
scroll to position [703, 0]
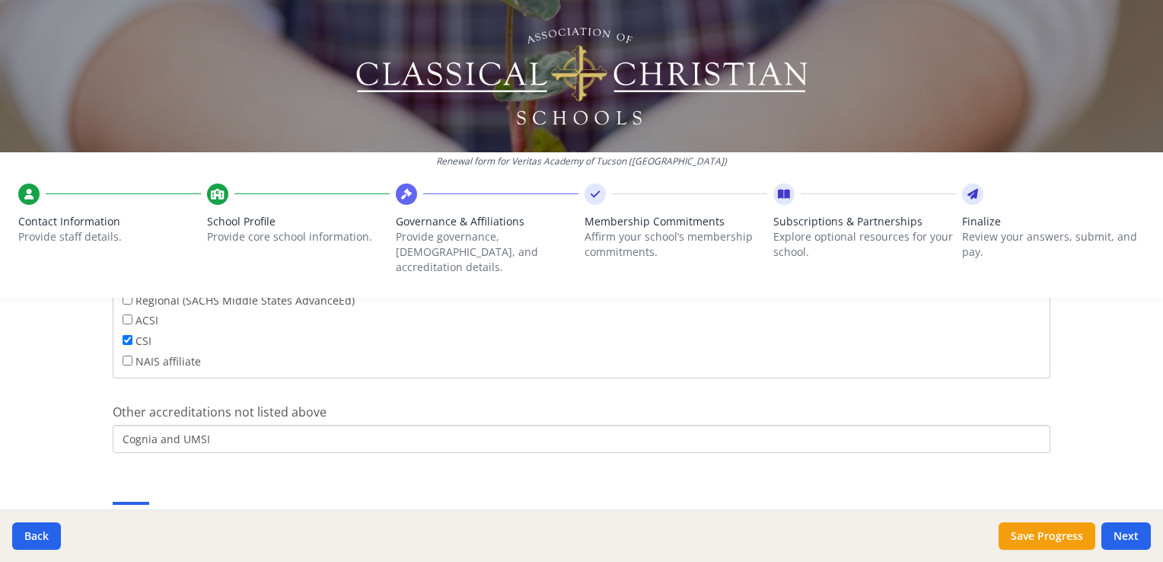
click at [149, 533] on div "Back Save Progress Next" at bounding box center [581, 535] width 1163 height 53
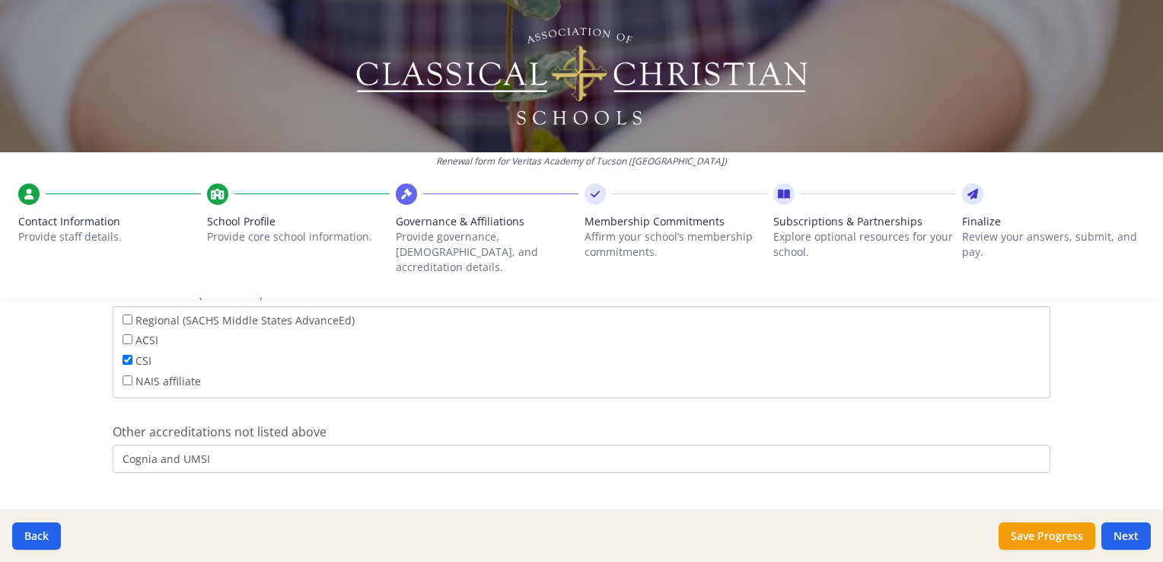
scroll to position [688, 0]
click at [123, 330] on input "ACSI" at bounding box center [128, 335] width 10 height 10
checkbox input "false"
click at [224, 440] on input "Cognia and UMSI" at bounding box center [582, 454] width 938 height 28
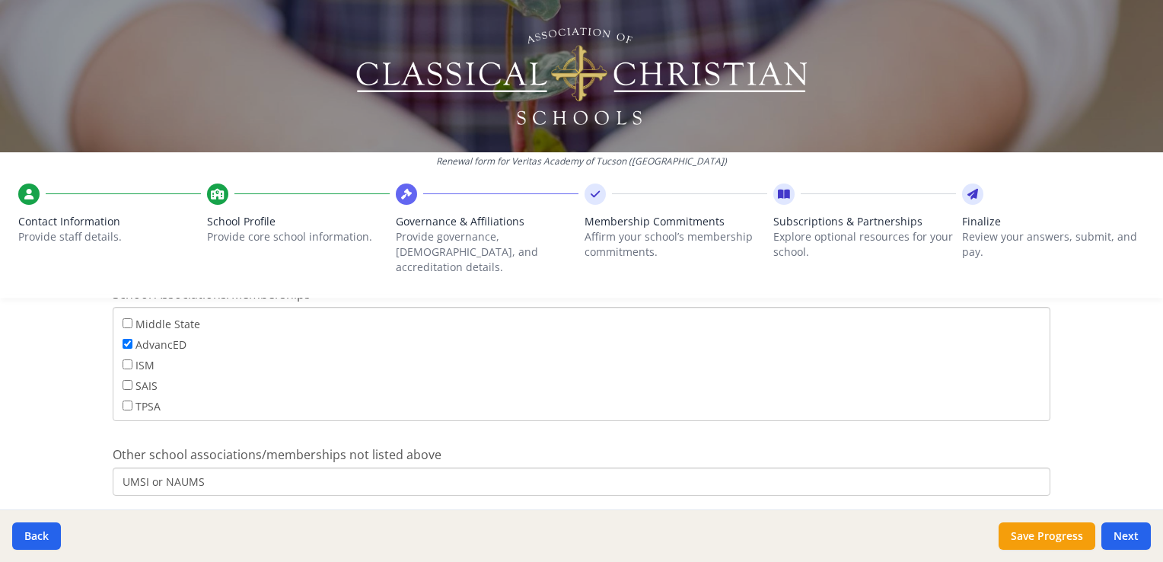
scroll to position [1035, 0]
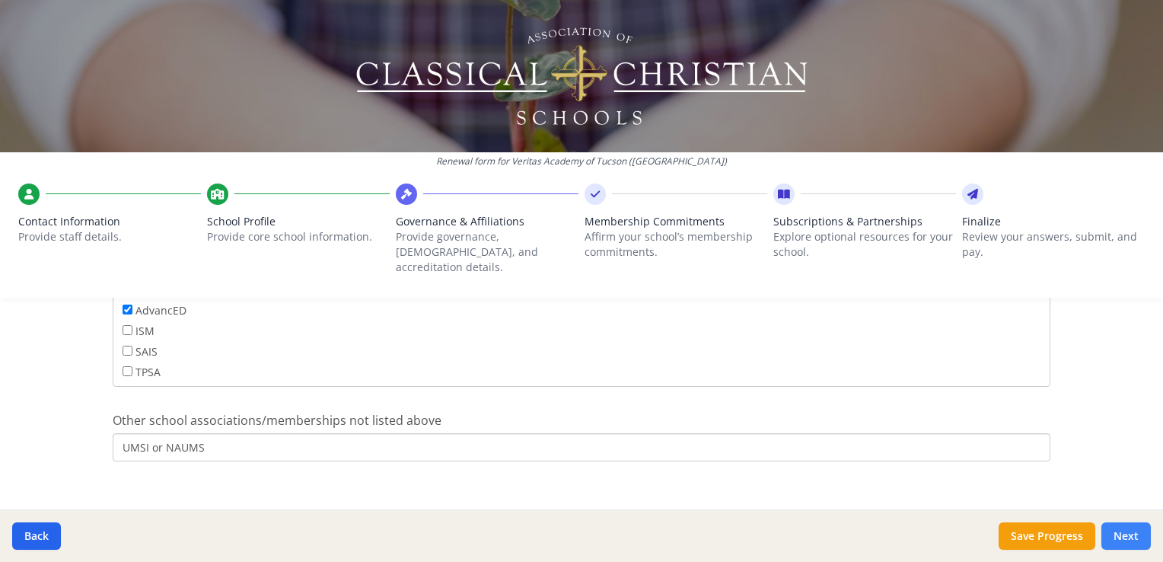
type input "Cognia and UMSI/NAUMS"
click at [1133, 534] on button "Next" at bounding box center [1126, 535] width 49 height 27
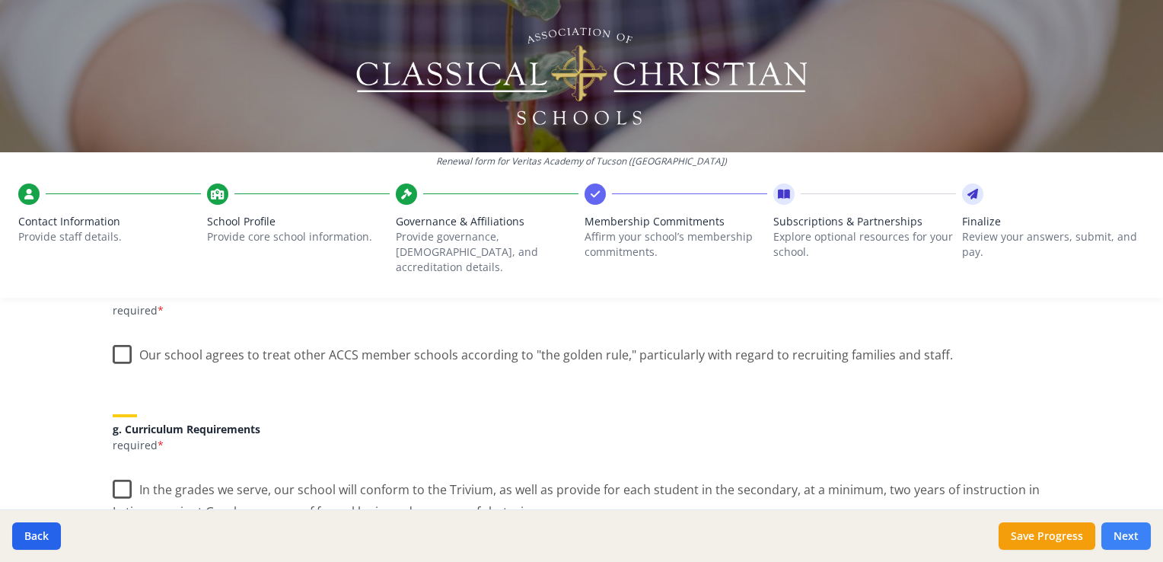
scroll to position [990, 0]
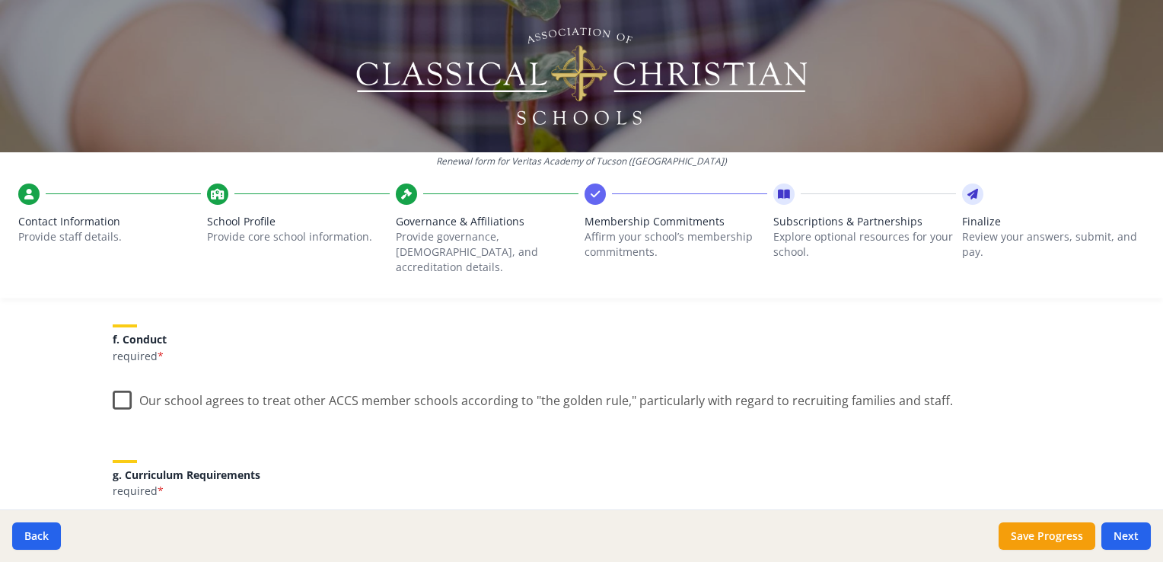
click at [122, 384] on label "Our school agrees to treat other ACCS member schools according to "the golden r…" at bounding box center [533, 397] width 840 height 33
click at [0, 0] on input "Our school agrees to treat other ACCS member schools according to "the golden r…" at bounding box center [0, 0] width 0 height 0
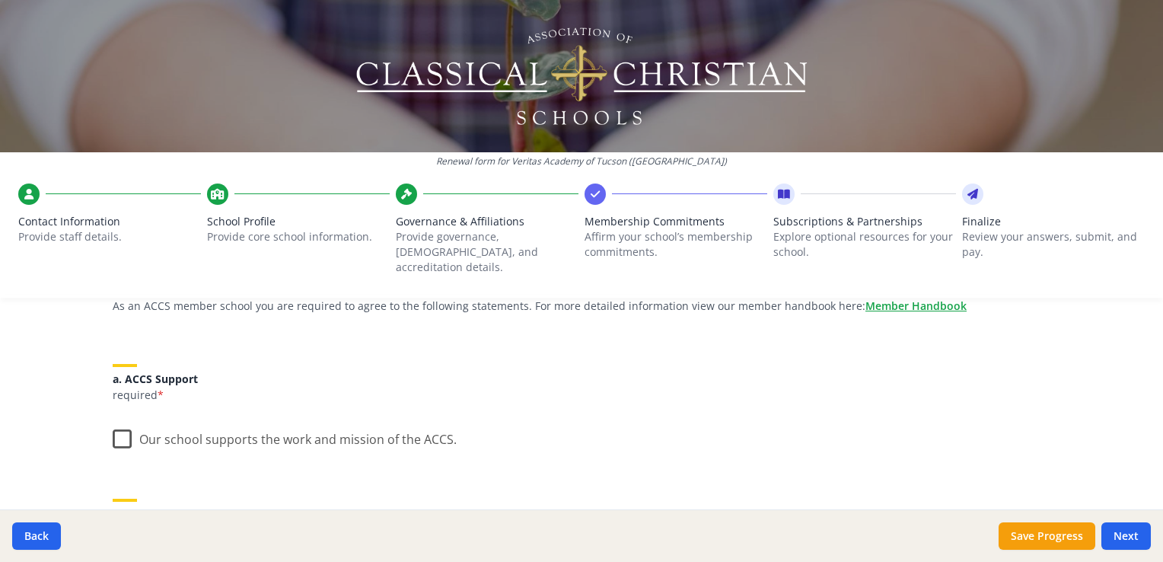
scroll to position [145, 0]
click at [114, 417] on label "Our school supports the work and mission of the ACCS." at bounding box center [285, 433] width 344 height 33
click at [0, 0] on input "Our school supports the work and mission of the ACCS." at bounding box center [0, 0] width 0 height 0
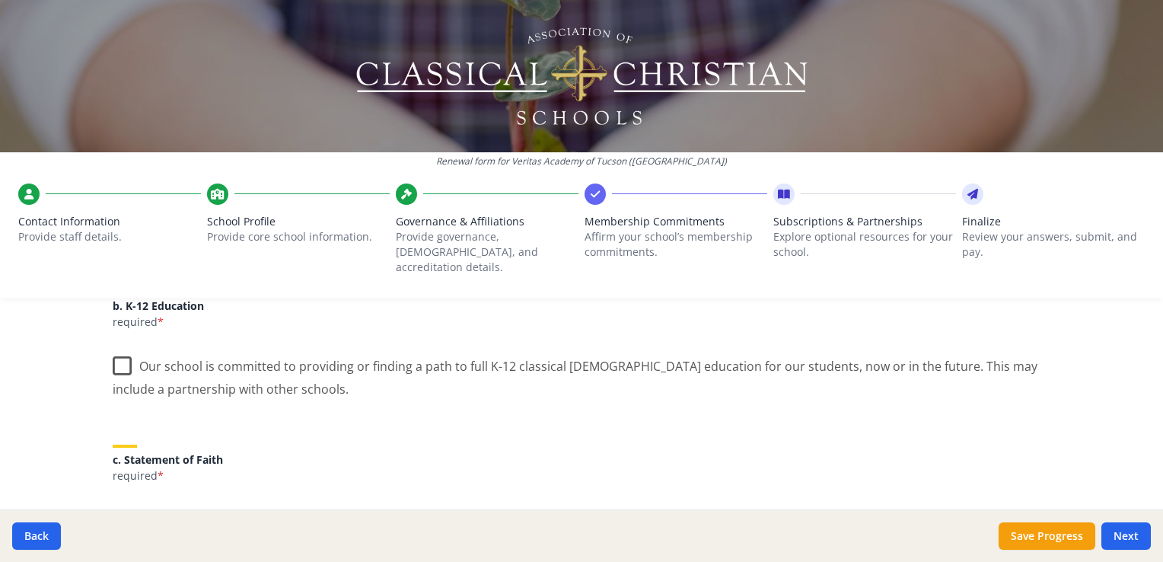
scroll to position [355, 0]
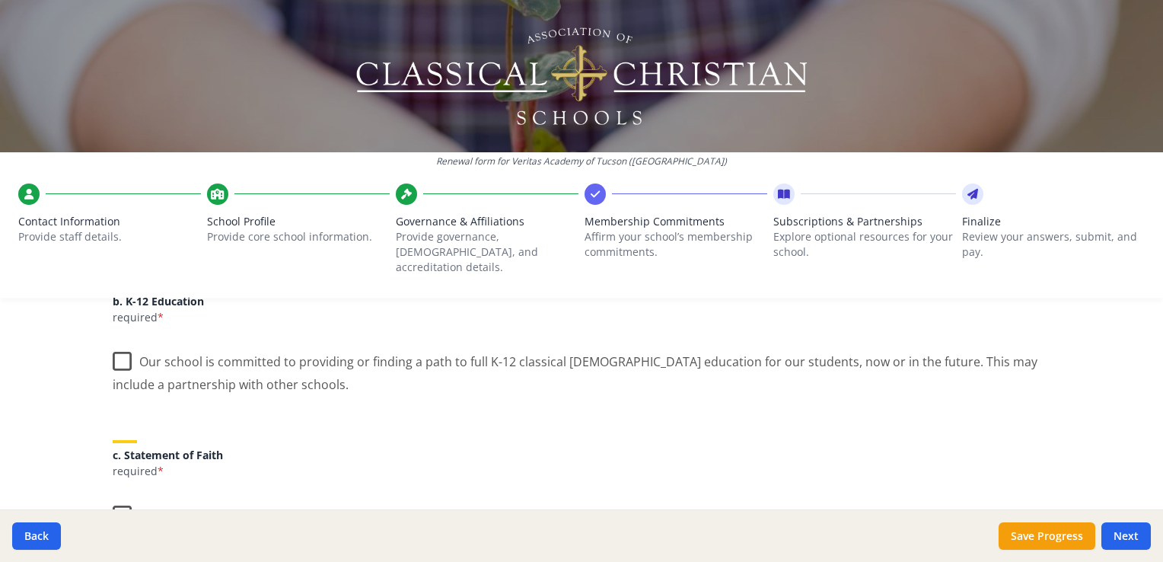
click at [118, 350] on label "Our school is committed to providing or finding a path to full K-12 classical C…" at bounding box center [582, 367] width 938 height 51
click at [0, 0] on input "Our school is committed to providing or finding a path to full K-12 classical C…" at bounding box center [0, 0] width 0 height 0
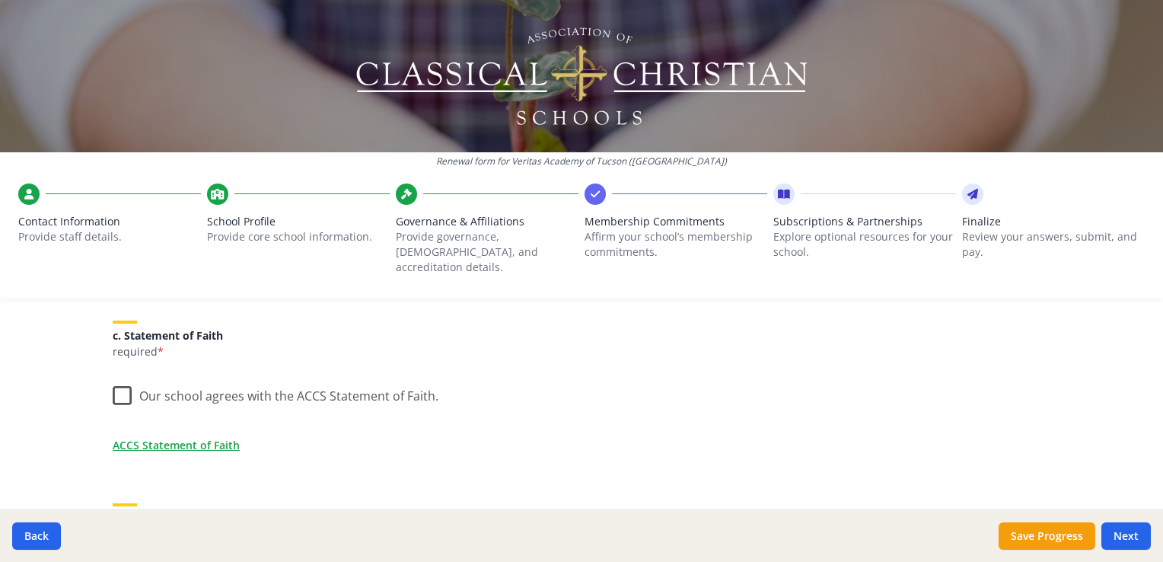
scroll to position [486, 0]
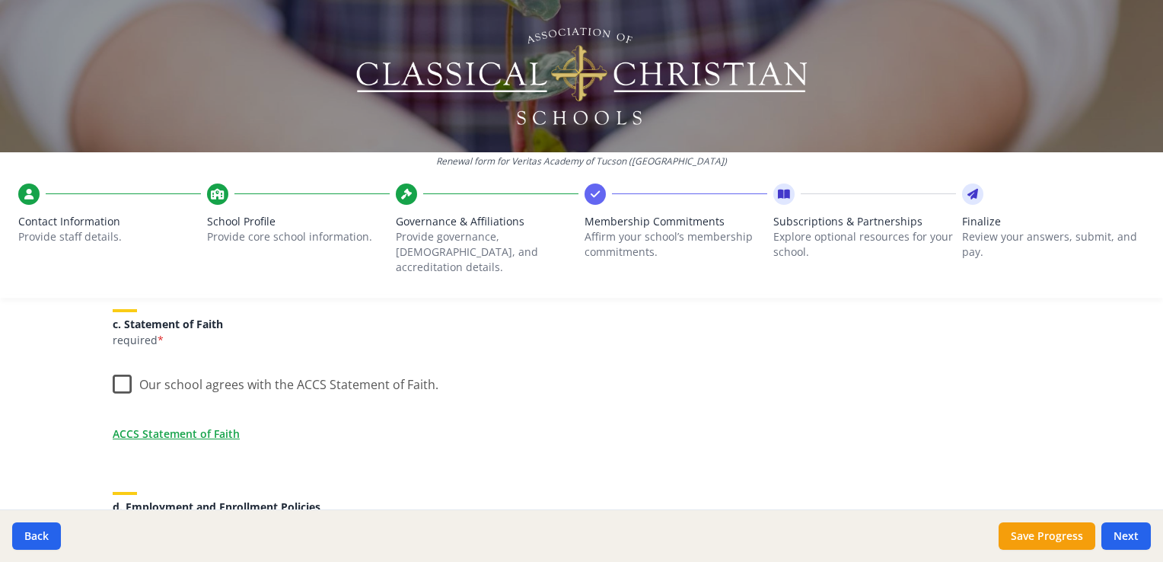
click at [113, 371] on label "Our school agrees with the ACCS Statement of Faith." at bounding box center [276, 381] width 326 height 33
click at [0, 0] on input "Our school agrees with the ACCS Statement of Faith." at bounding box center [0, 0] width 0 height 0
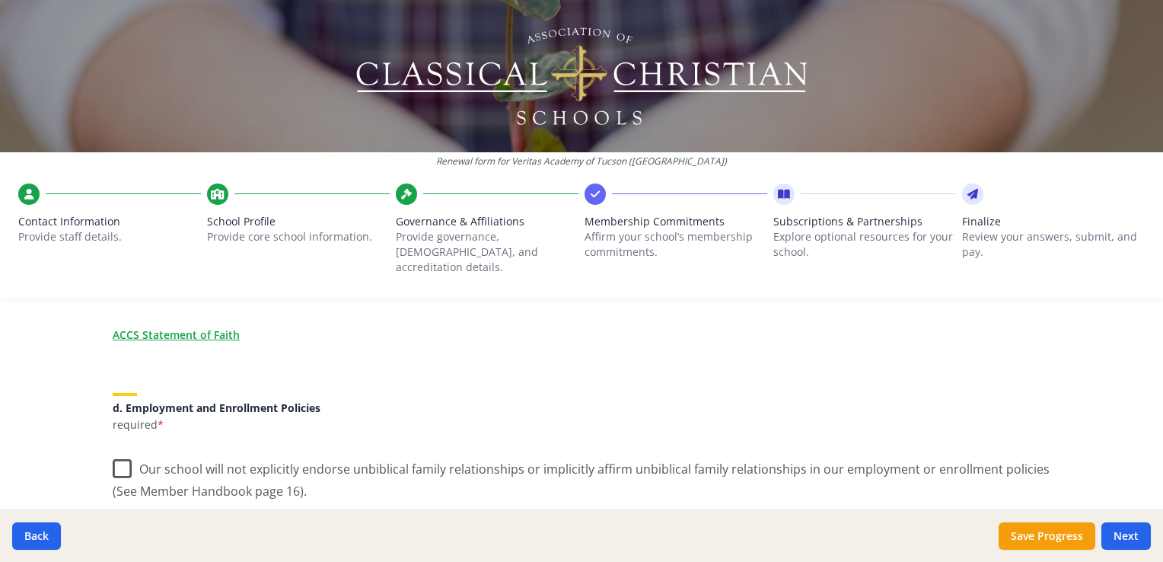
scroll to position [586, 0]
click at [183, 325] on link "ACCS Statement of Faith" at bounding box center [179, 333] width 127 height 16
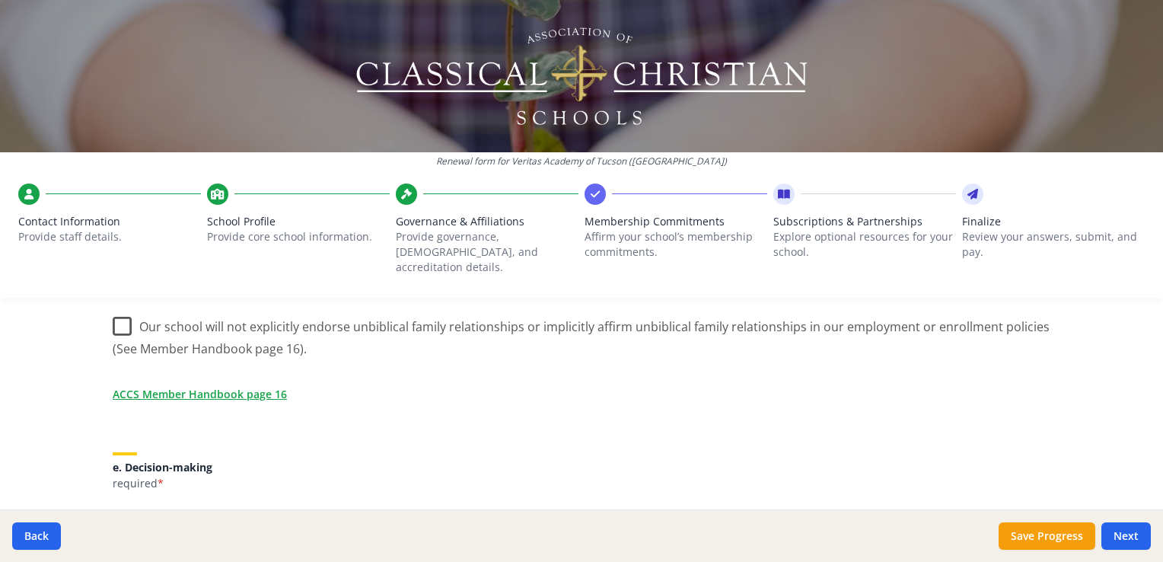
scroll to position [733, 0]
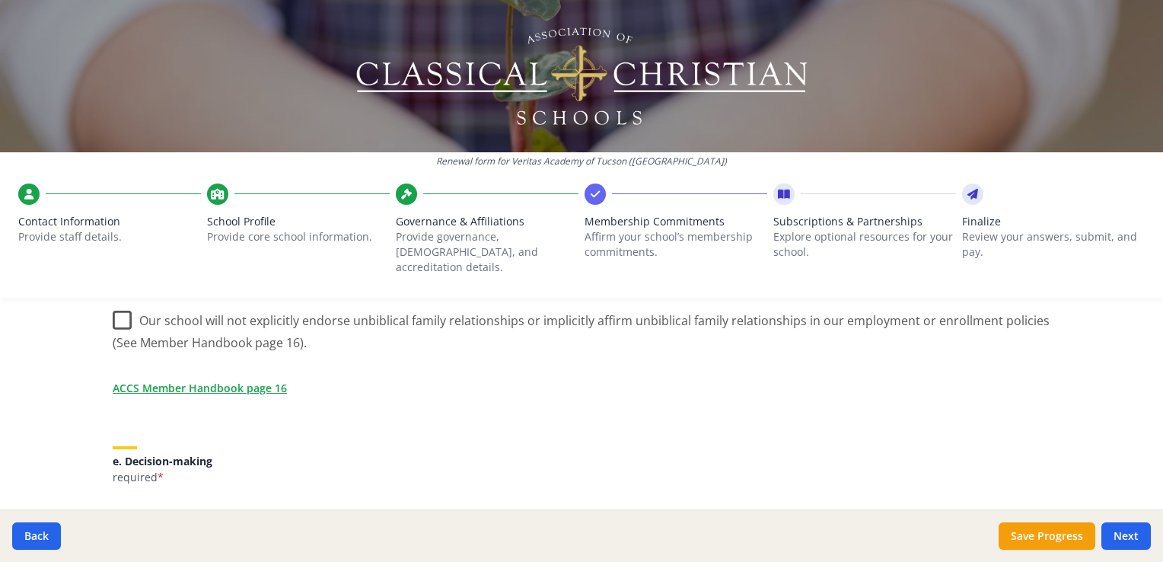
click at [106, 305] on div "ACCS Membership Agreement (requirements) As an ACCS member school you are requi…" at bounding box center [581, 441] width 974 height 1656
click at [116, 304] on label "Our school will not explicitly endorse unbiblical family relationships or impli…" at bounding box center [582, 326] width 938 height 51
click at [0, 0] on input "Our school will not explicitly endorse unbiblical family relationships or impli…" at bounding box center [0, 0] width 0 height 0
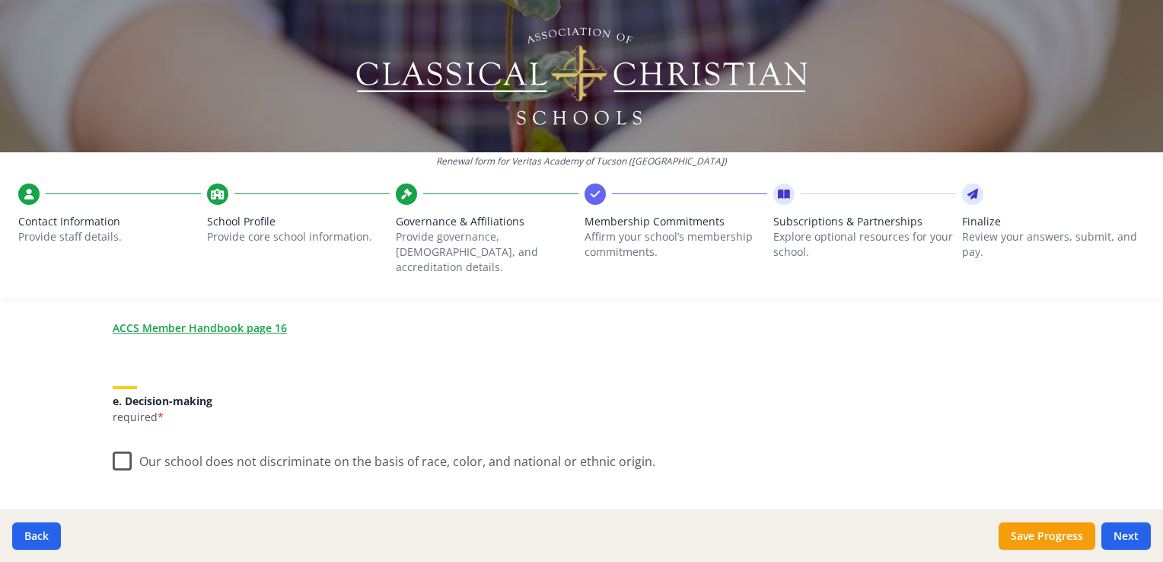
scroll to position [798, 0]
click at [117, 437] on label "Our school does not discriminate on the basis of race, color, and national or e…" at bounding box center [384, 453] width 543 height 33
click at [0, 0] on input "Our school does not discriminate on the basis of race, color, and national or e…" at bounding box center [0, 0] width 0 height 0
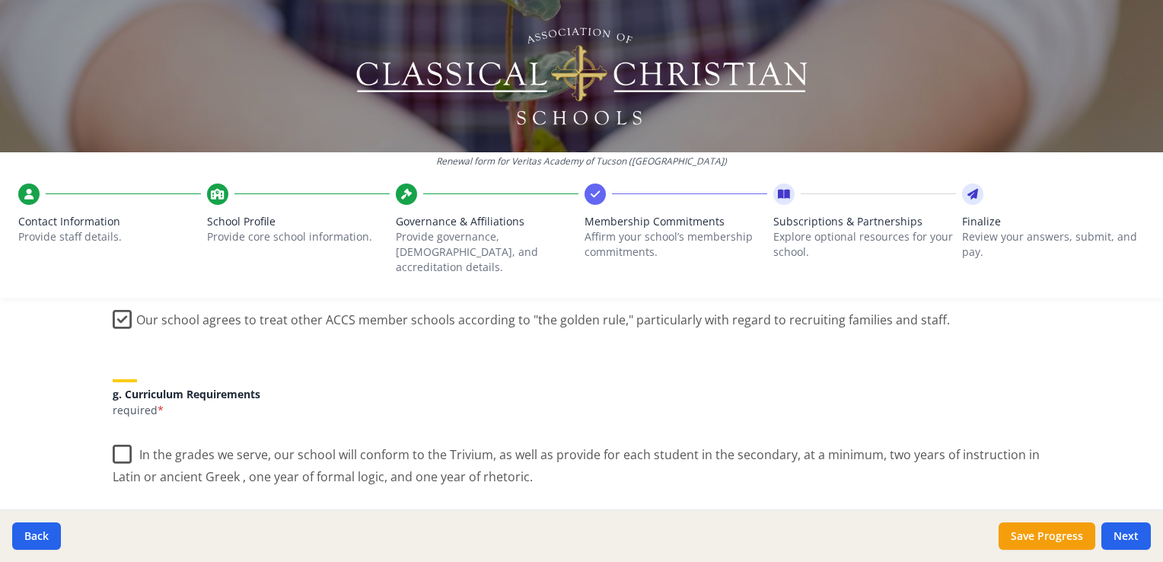
scroll to position [1150, 0]
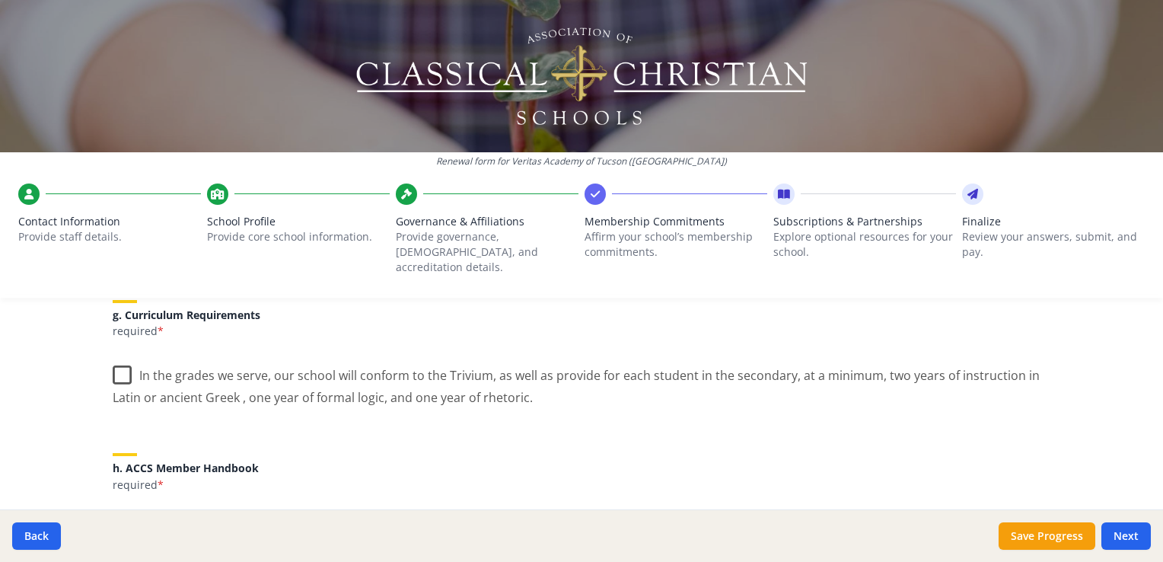
click at [113, 361] on label "In the grades we serve, our school will conform to the Trivium, as well as prov…" at bounding box center [582, 381] width 938 height 51
click at [0, 0] on input "In the grades we serve, our school will conform to the Trivium, as well as prov…" at bounding box center [0, 0] width 0 height 0
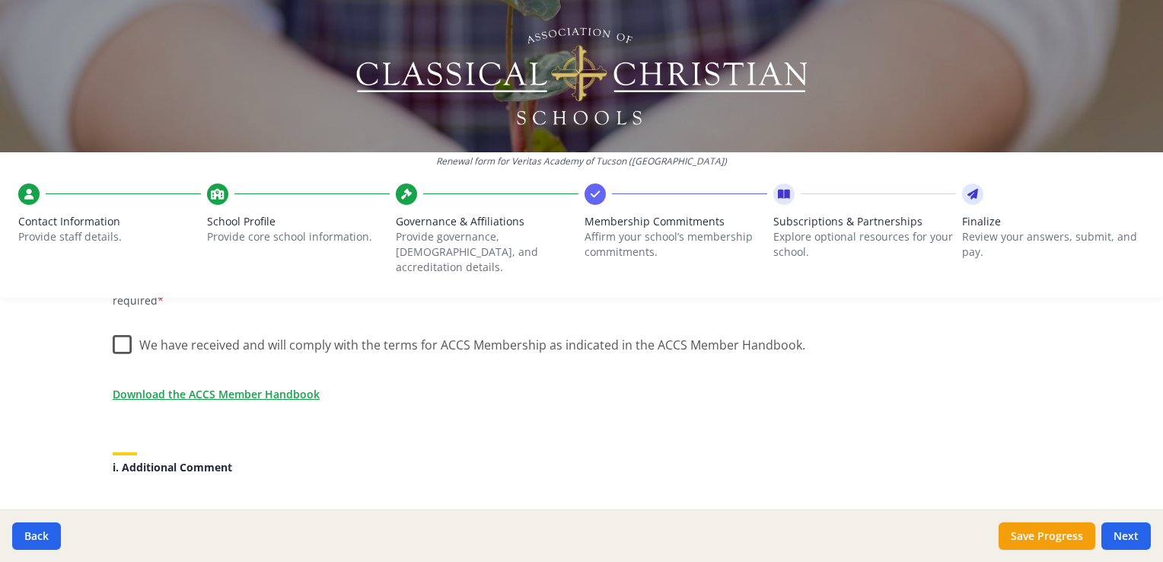
scroll to position [1338, 0]
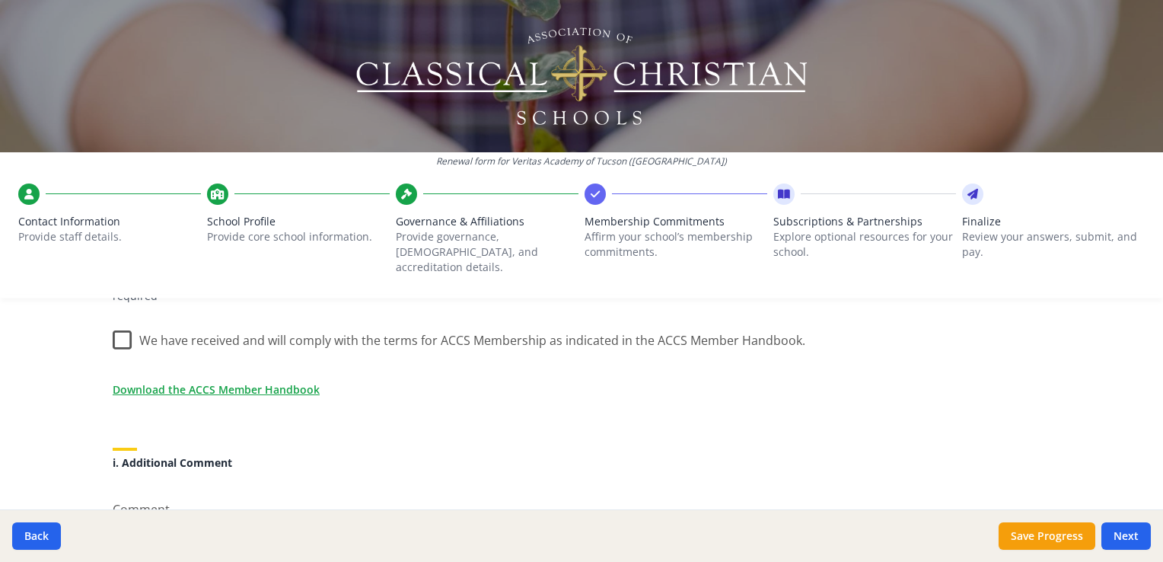
click at [113, 328] on label "We have received and will comply with the terms for ACCS Membership as indicate…" at bounding box center [459, 337] width 693 height 33
click at [0, 0] on input "We have received and will comply with the terms for ACCS Membership as indicate…" at bounding box center [0, 0] width 0 height 0
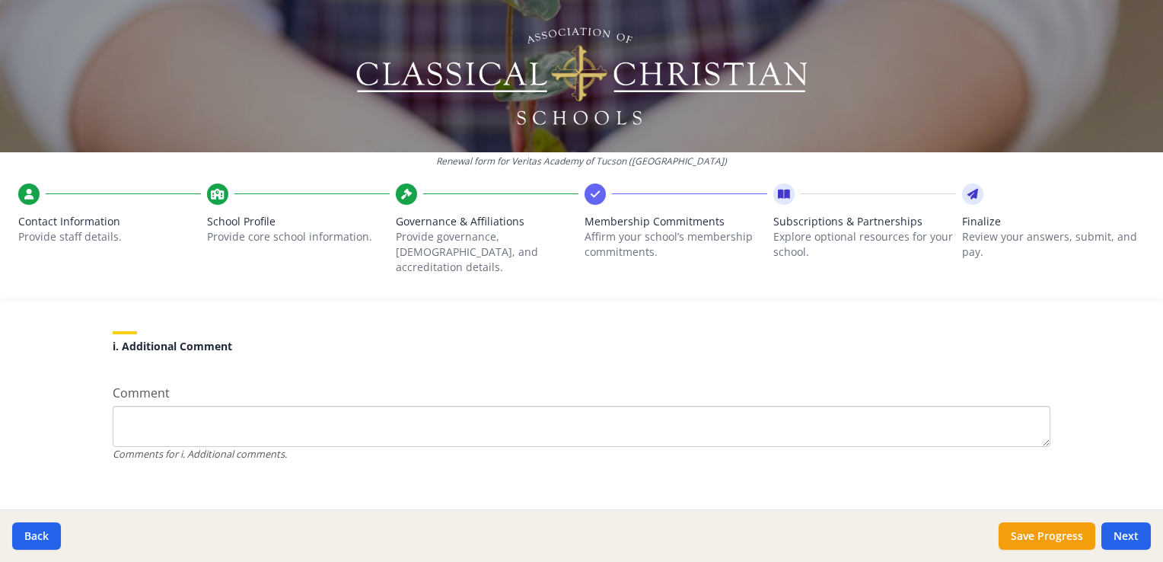
scroll to position [1456, 0]
click at [1143, 543] on button "Next" at bounding box center [1126, 535] width 49 height 27
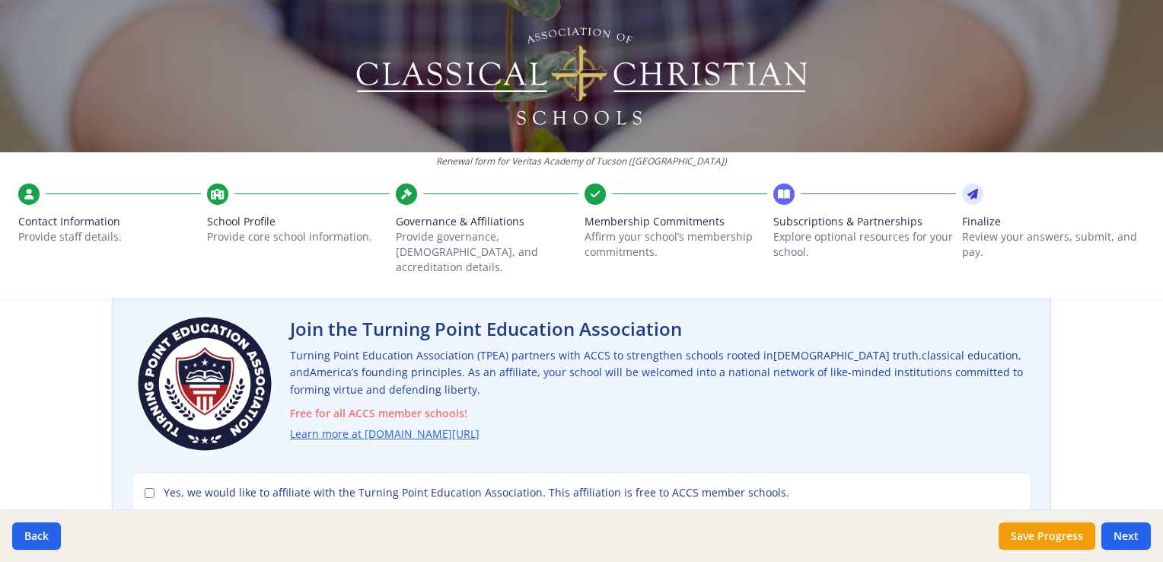
scroll to position [91, 0]
click at [405, 426] on link "Learn more at [DOMAIN_NAME][URL]" at bounding box center [388, 435] width 190 height 18
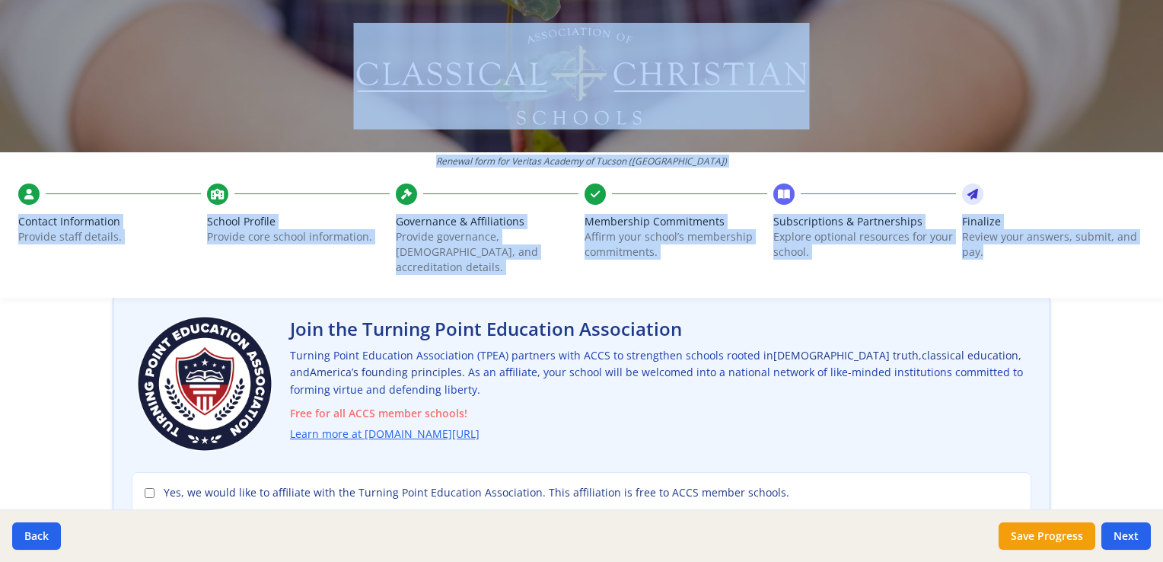
drag, startPoint x: 57, startPoint y: 25, endPoint x: 1051, endPoint y: 273, distance: 1024.8
click at [1051, 273] on div "Renewal form for Veritas Academy of Tucson (AZ) Contact Information Provide sta…" at bounding box center [581, 149] width 1163 height 298
click at [1051, 273] on div "Finalize Review your answers, submit, and pay." at bounding box center [1053, 248] width 183 height 69
click at [93, 90] on div at bounding box center [581, 76] width 1163 height 152
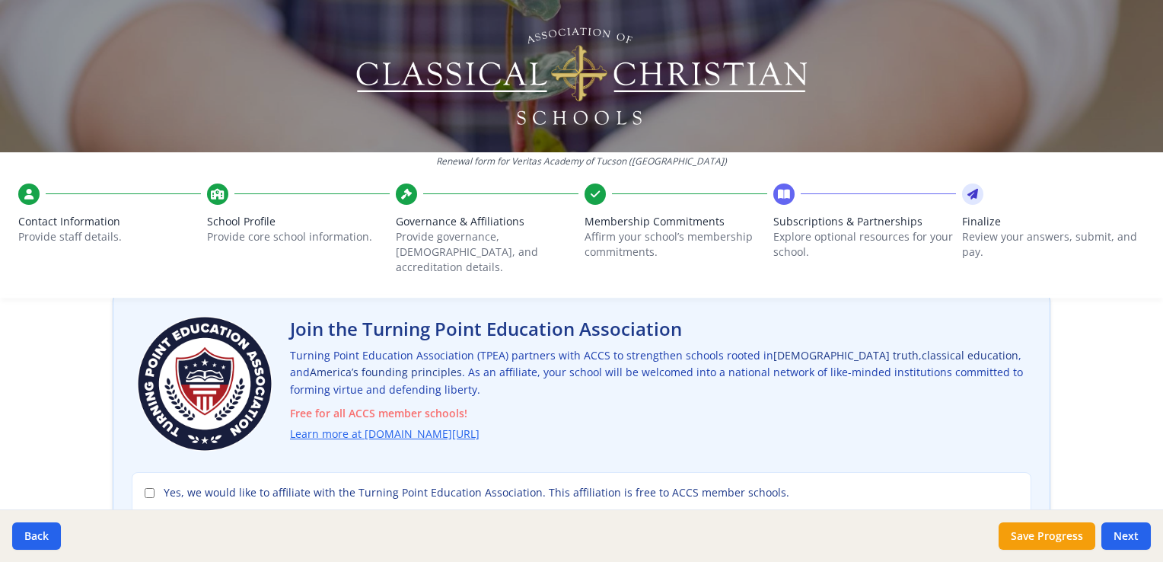
scroll to position [94, 0]
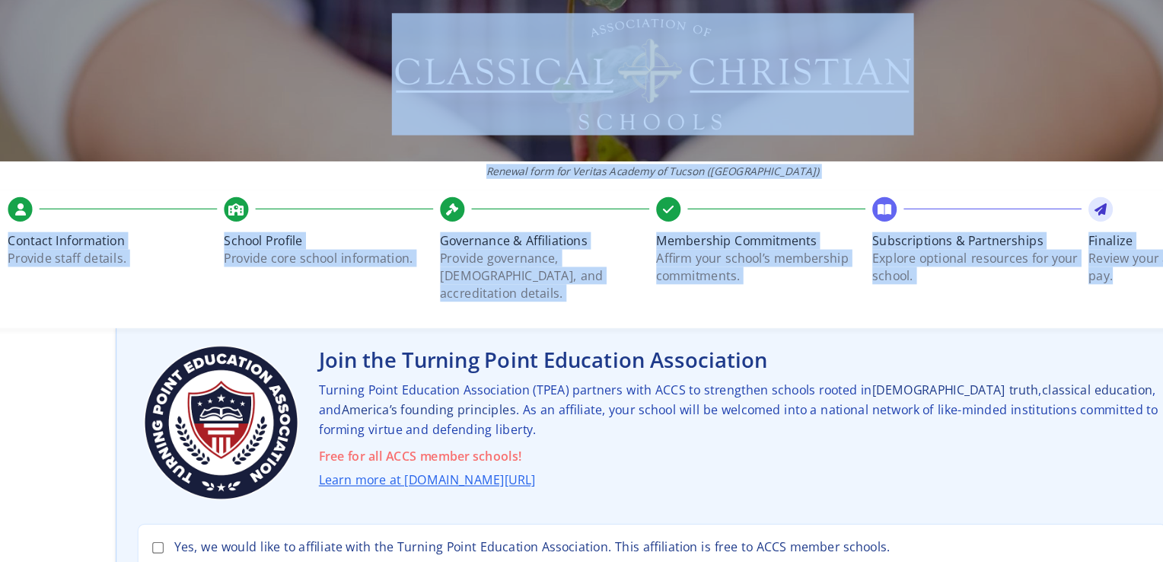
drag, startPoint x: 93, startPoint y: 90, endPoint x: 616, endPoint y: 291, distance: 560.3
click at [616, 291] on div "Renewal form for Veritas Academy of Tucson (AZ) Contact Information Provide sta…" at bounding box center [581, 155] width 1163 height 310
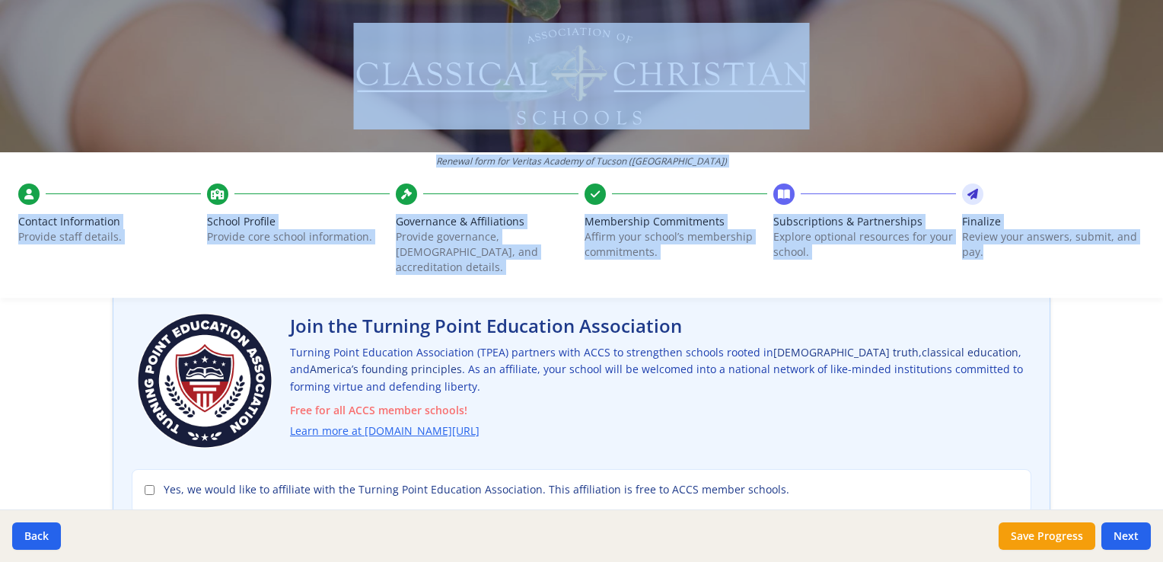
click at [107, 14] on div at bounding box center [581, 76] width 1163 height 152
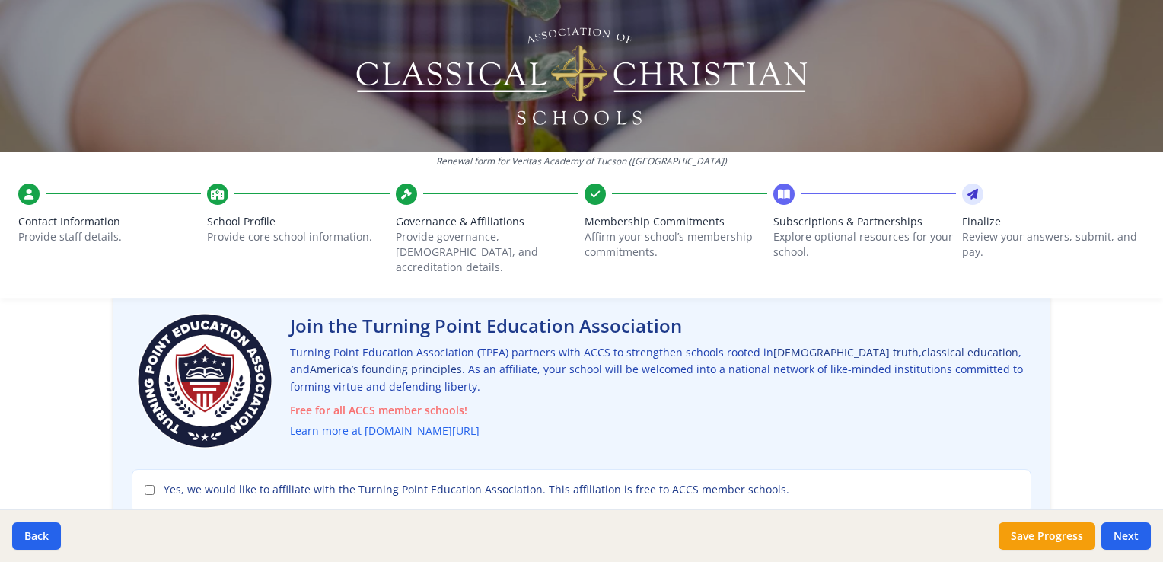
drag, startPoint x: 914, startPoint y: 544, endPoint x: 668, endPoint y: 557, distance: 245.5
click at [668, 557] on div "Back Save Progress Next" at bounding box center [581, 535] width 1163 height 53
click at [761, 529] on div "Back Save Progress Next" at bounding box center [581, 535] width 1163 height 53
click at [395, 423] on link "Learn more at [DOMAIN_NAME][URL]" at bounding box center [388, 432] width 190 height 18
drag, startPoint x: 107, startPoint y: 302, endPoint x: 828, endPoint y: 481, distance: 742.8
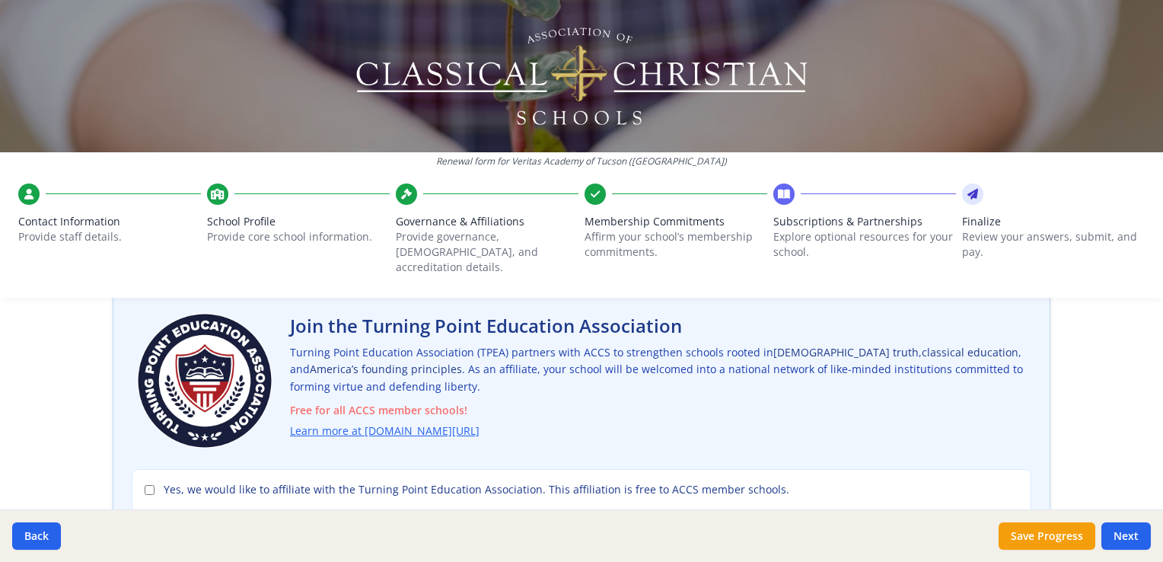
click at [828, 481] on div "Join the Turning Point Education Association Turning Point Education Associatio…" at bounding box center [582, 411] width 938 height 244
drag, startPoint x: 828, startPoint y: 481, endPoint x: 795, endPoint y: 430, distance: 61.0
click at [795, 430] on div "Join the Turning Point Education Association Turning Point Education Associatio…" at bounding box center [661, 381] width 742 height 134
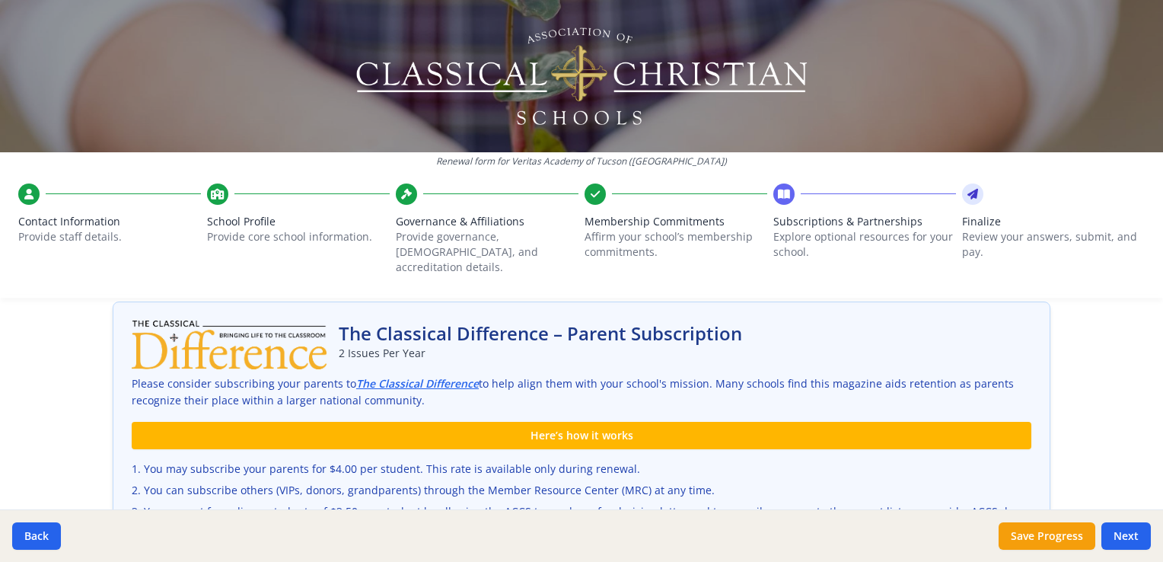
scroll to position [384, 0]
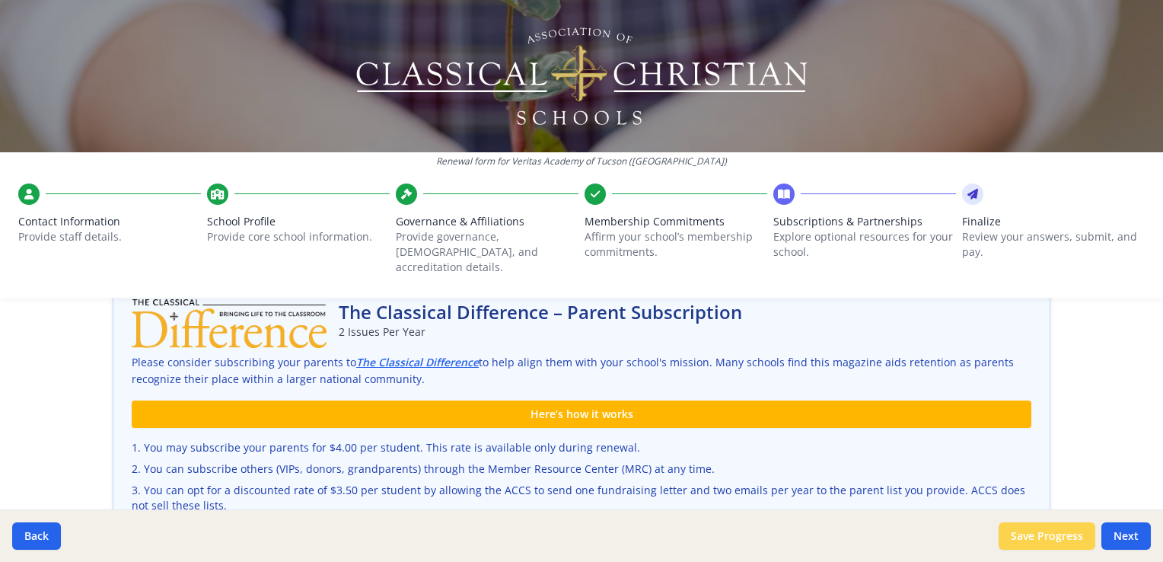
click at [1049, 531] on button "Save Progress" at bounding box center [1047, 535] width 97 height 27
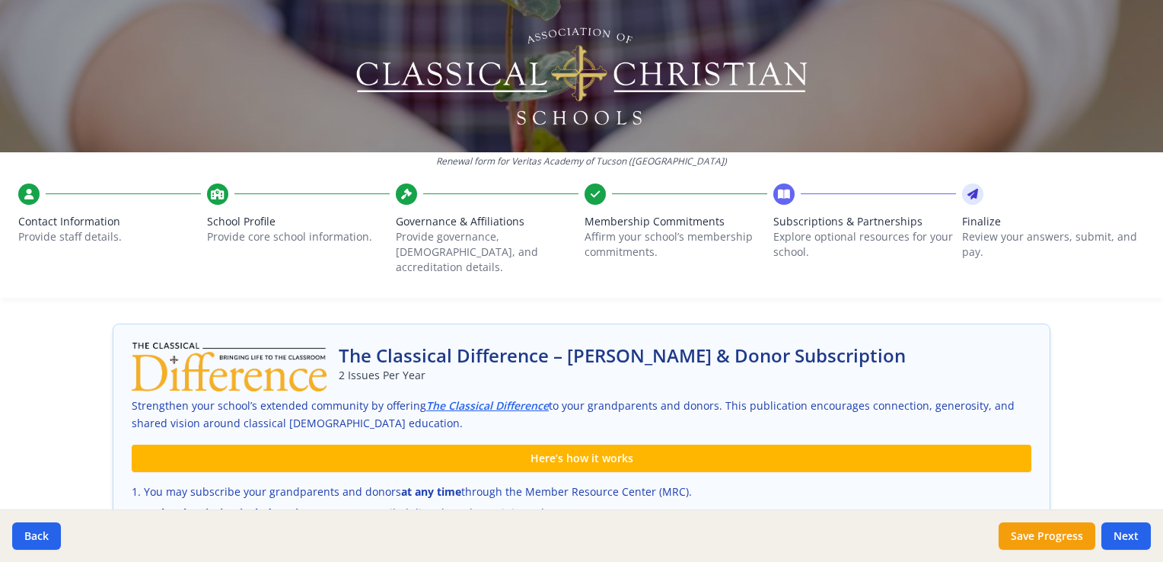
scroll to position [850, 0]
